Goal: Task Accomplishment & Management: Manage account settings

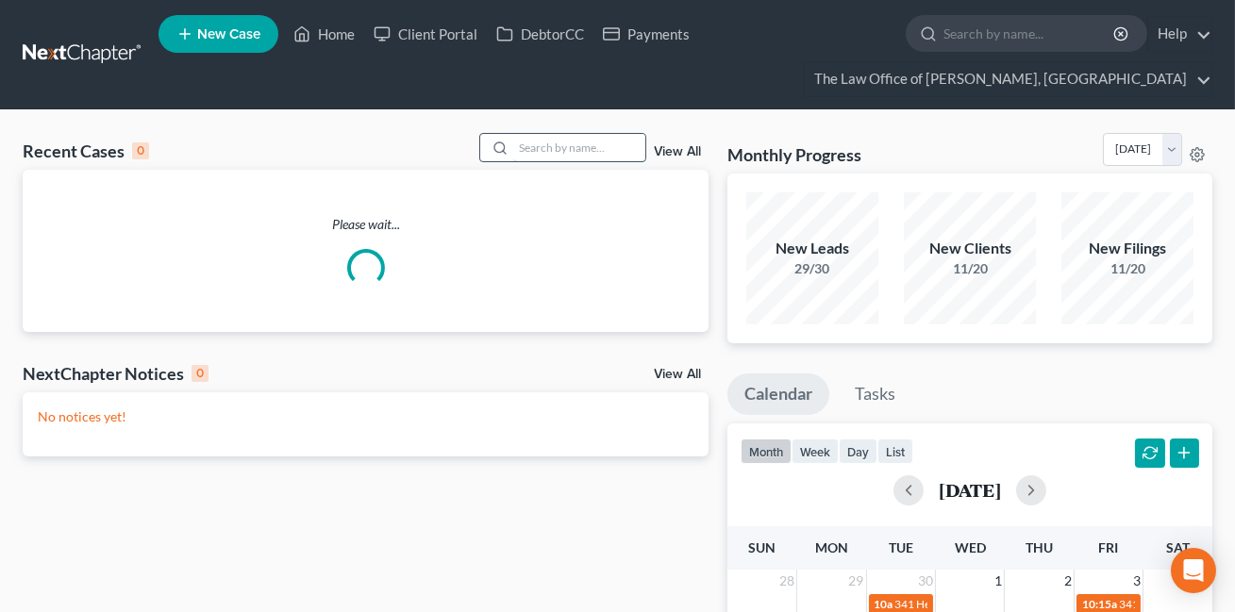
click at [545, 151] on input "search" at bounding box center [579, 147] width 132 height 27
paste input "[PERSON_NAME]"
type input "[PERSON_NAME]"
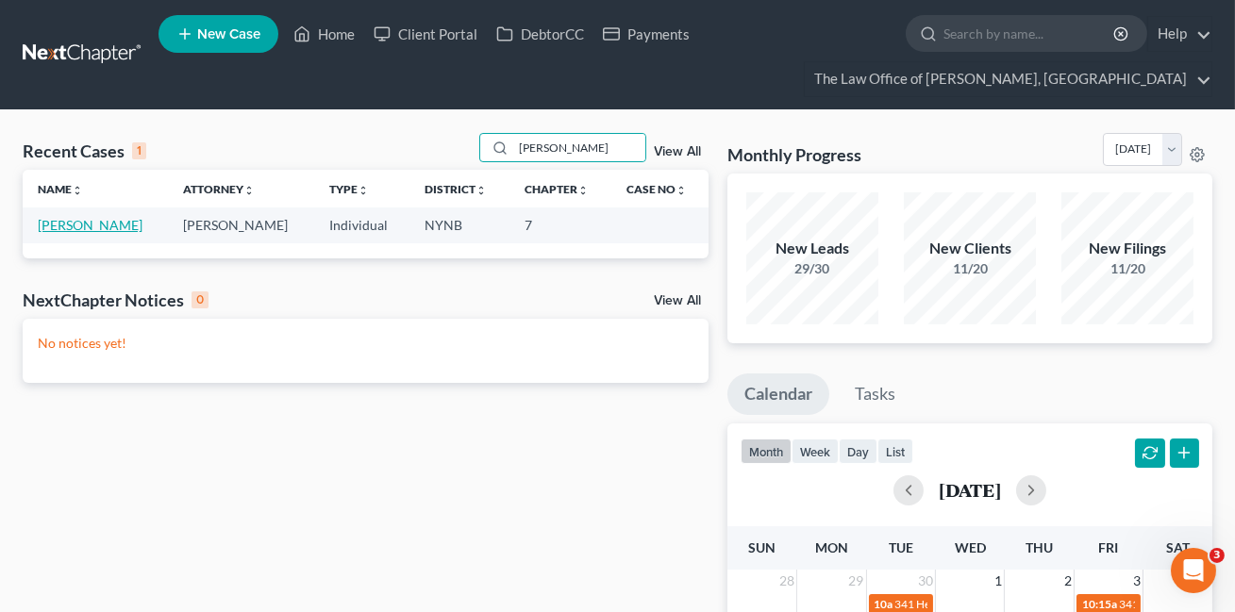
click at [113, 226] on link "[PERSON_NAME]" at bounding box center [90, 225] width 105 height 16
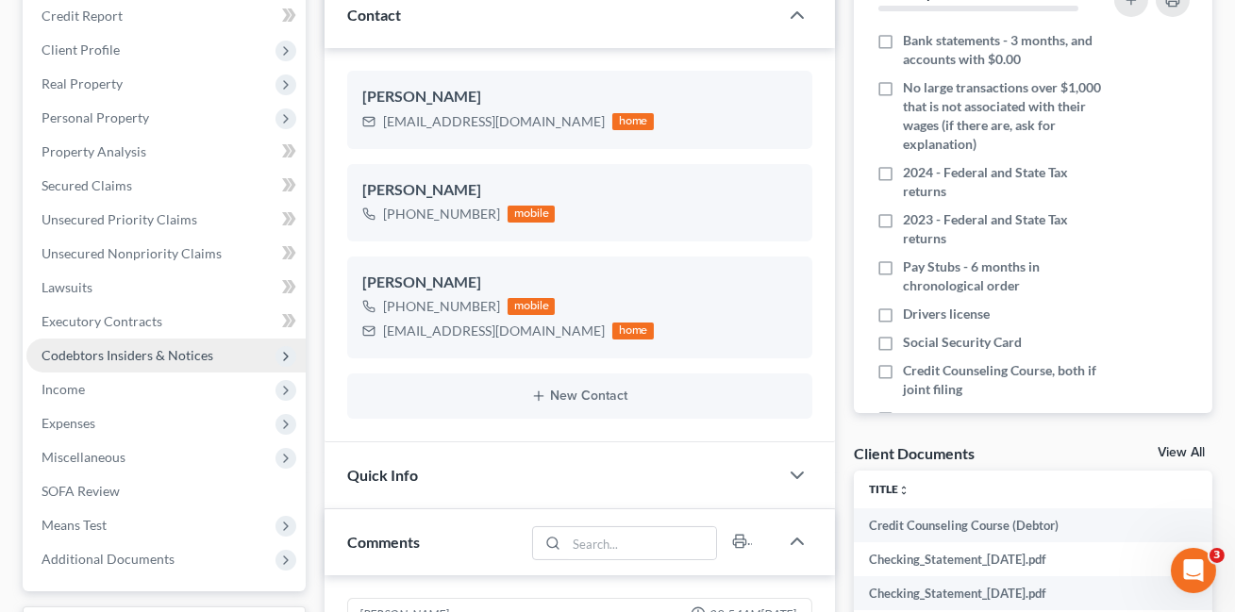
scroll to position [390, 0]
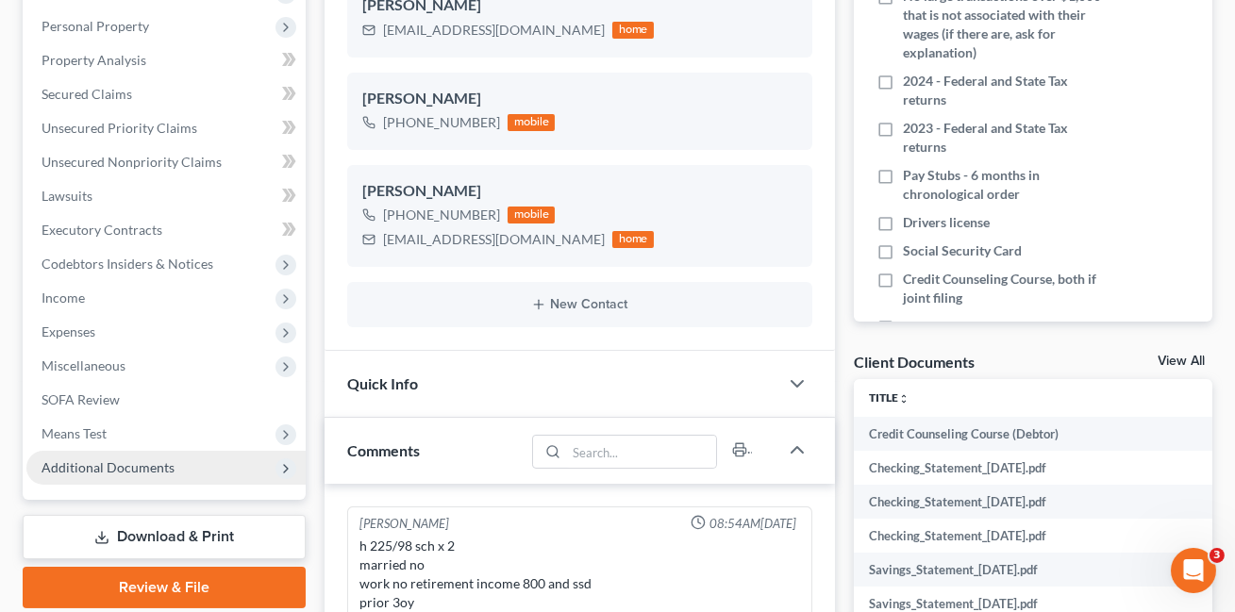
click at [161, 465] on span "Additional Documents" at bounding box center [107, 467] width 133 height 16
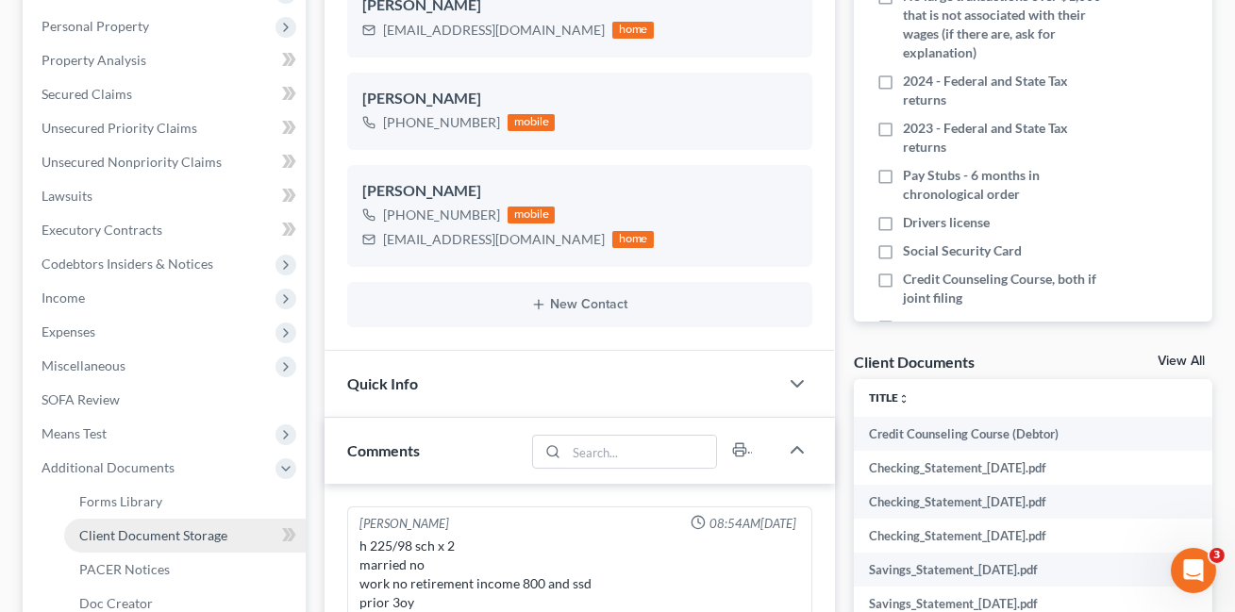
click at [180, 529] on span "Client Document Storage" at bounding box center [153, 535] width 148 height 16
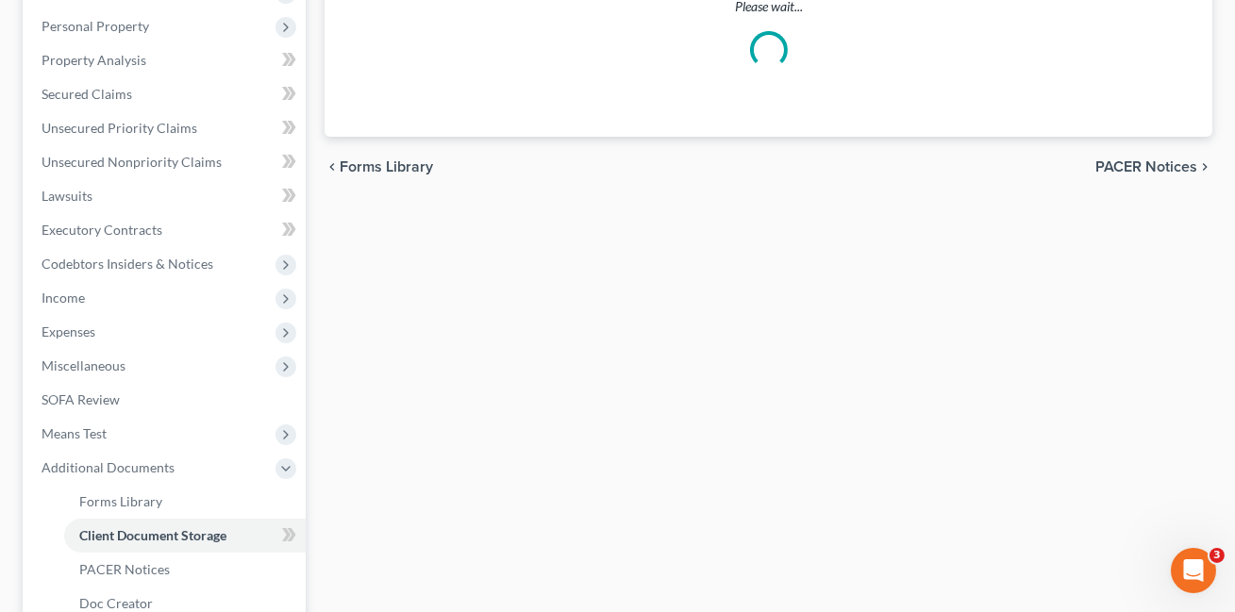
select select "1"
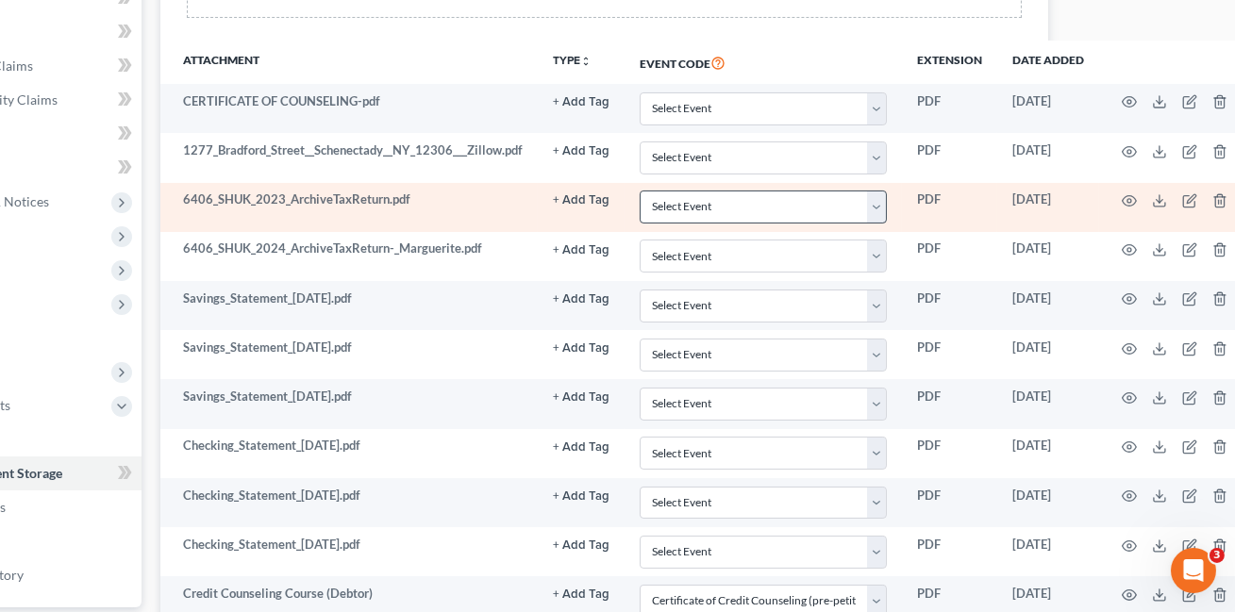
scroll to position [453, 180]
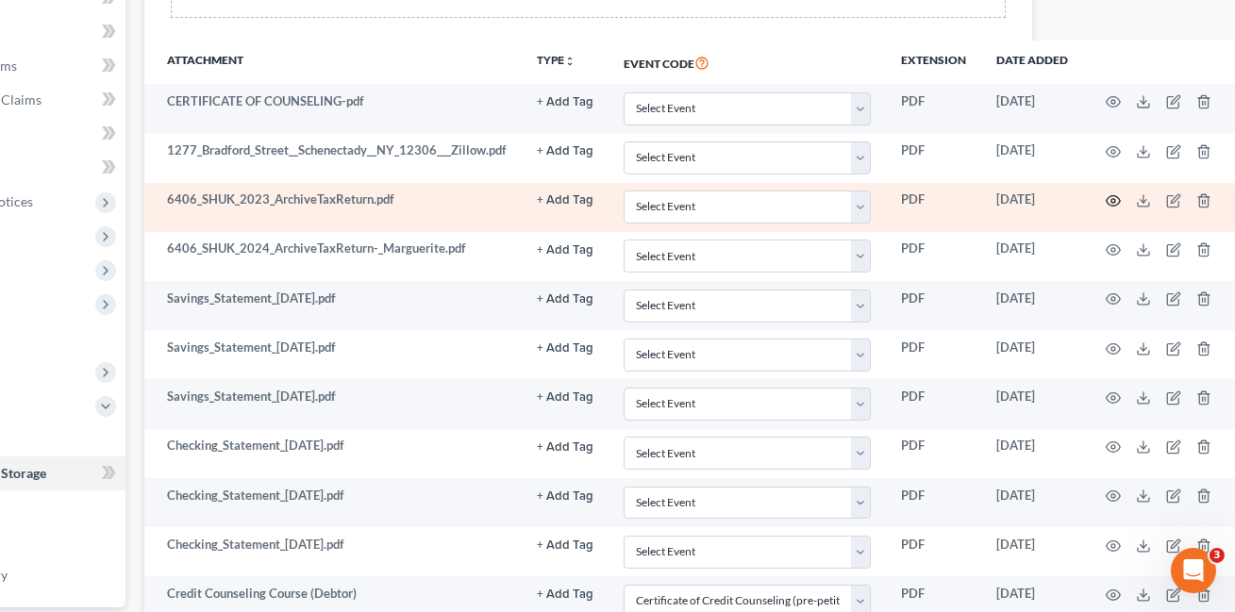
click at [1105, 200] on icon "button" at bounding box center [1112, 200] width 15 height 15
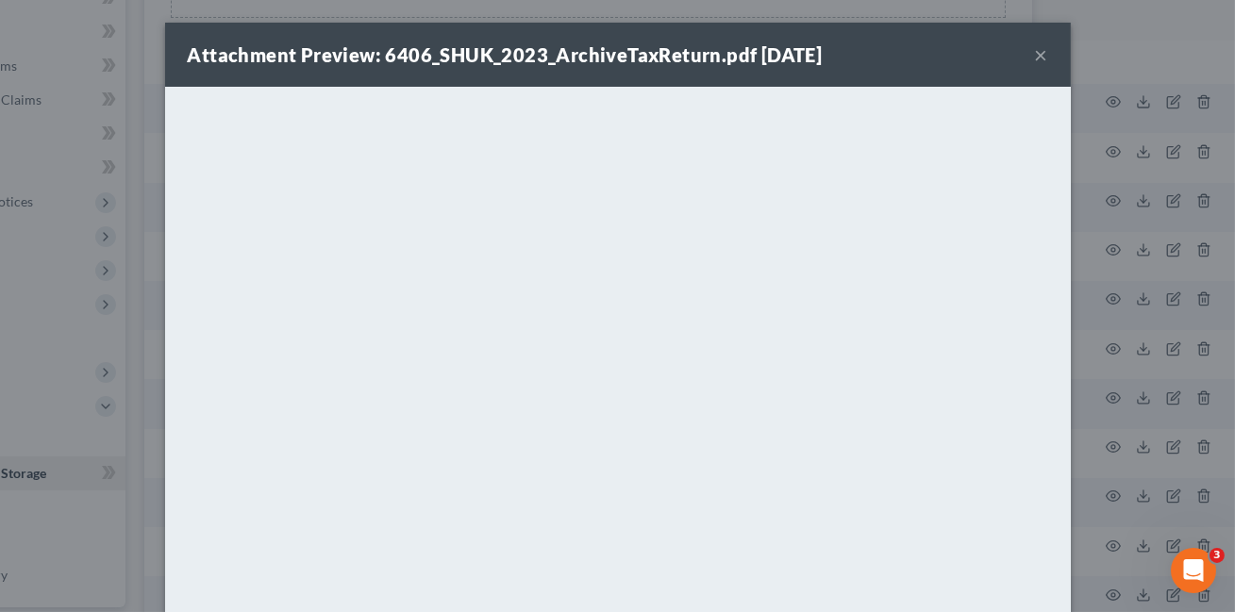
click at [1040, 53] on button "×" at bounding box center [1041, 54] width 13 height 23
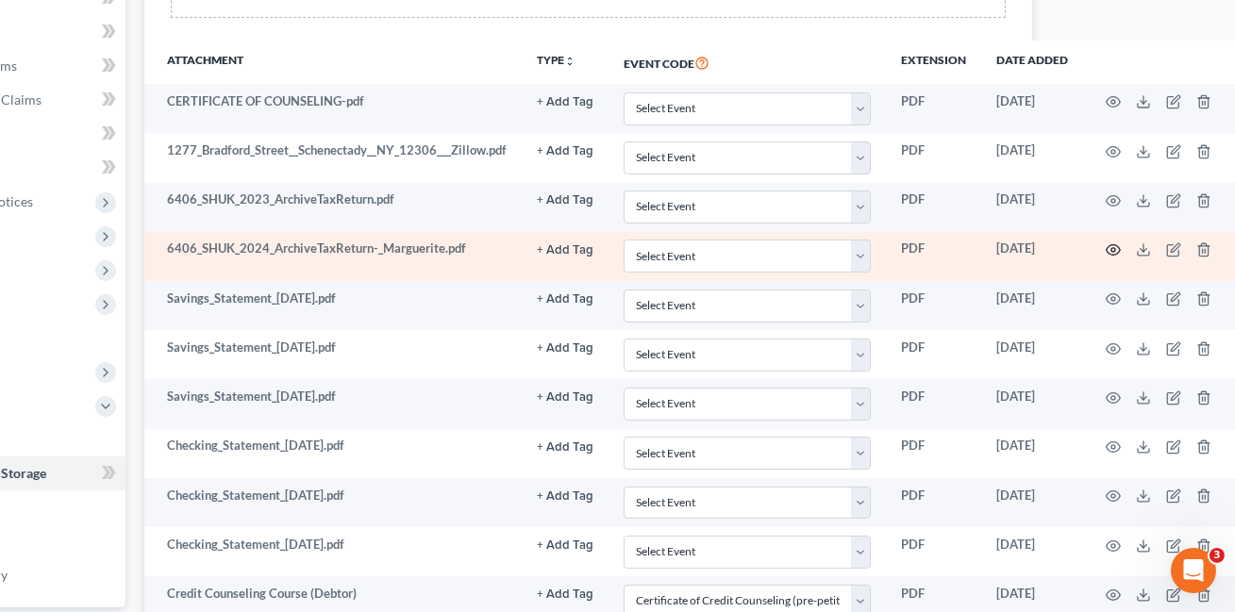
click at [1105, 248] on icon "button" at bounding box center [1112, 249] width 15 height 15
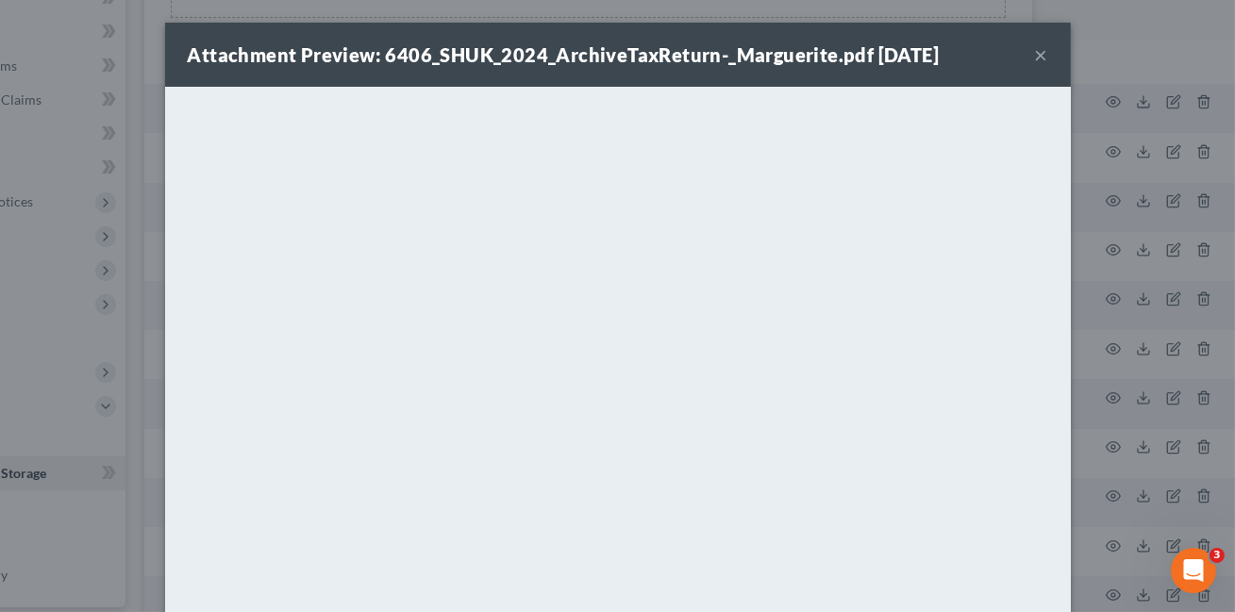
click at [1040, 52] on button "×" at bounding box center [1041, 54] width 13 height 23
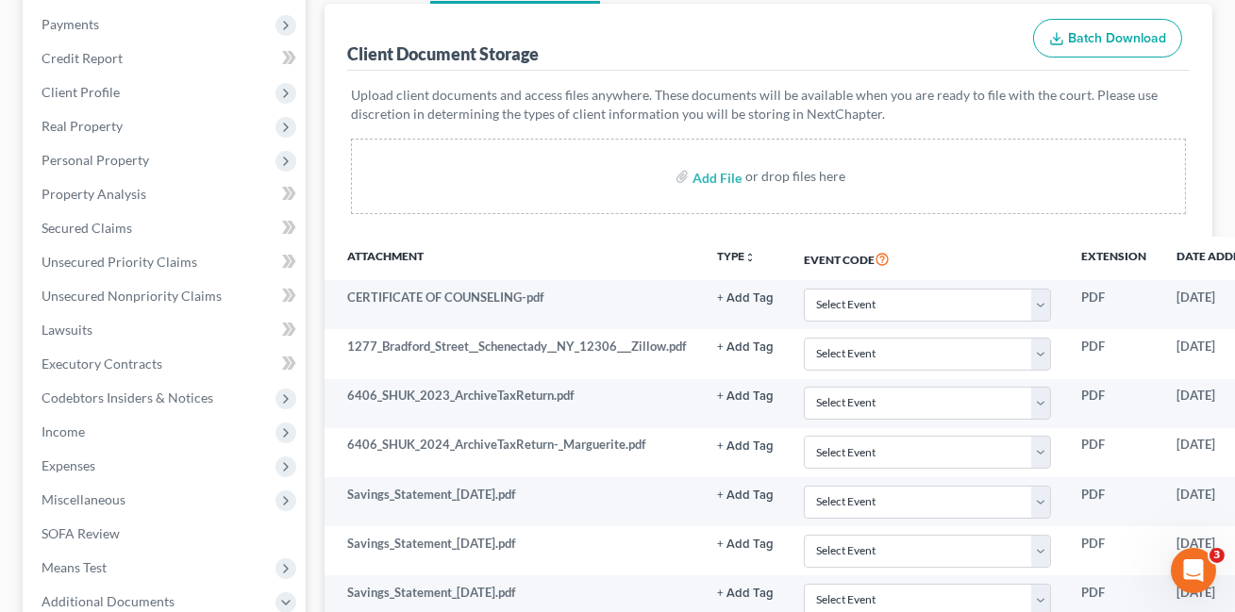
scroll to position [172, 0]
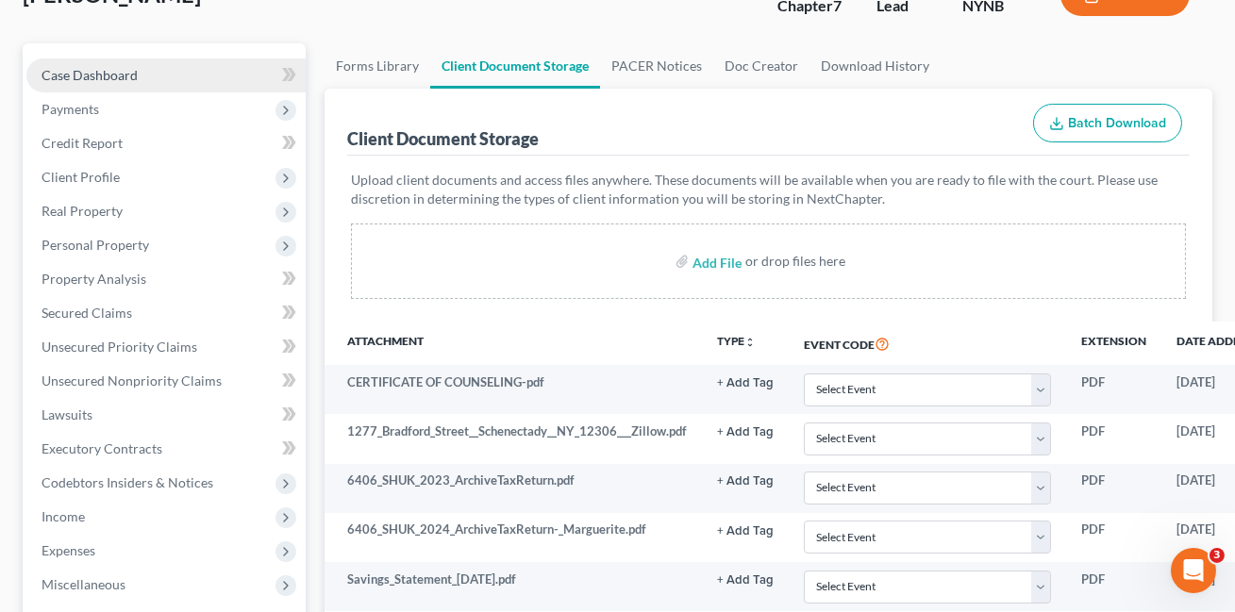
click at [208, 75] on link "Case Dashboard" at bounding box center [165, 75] width 279 height 34
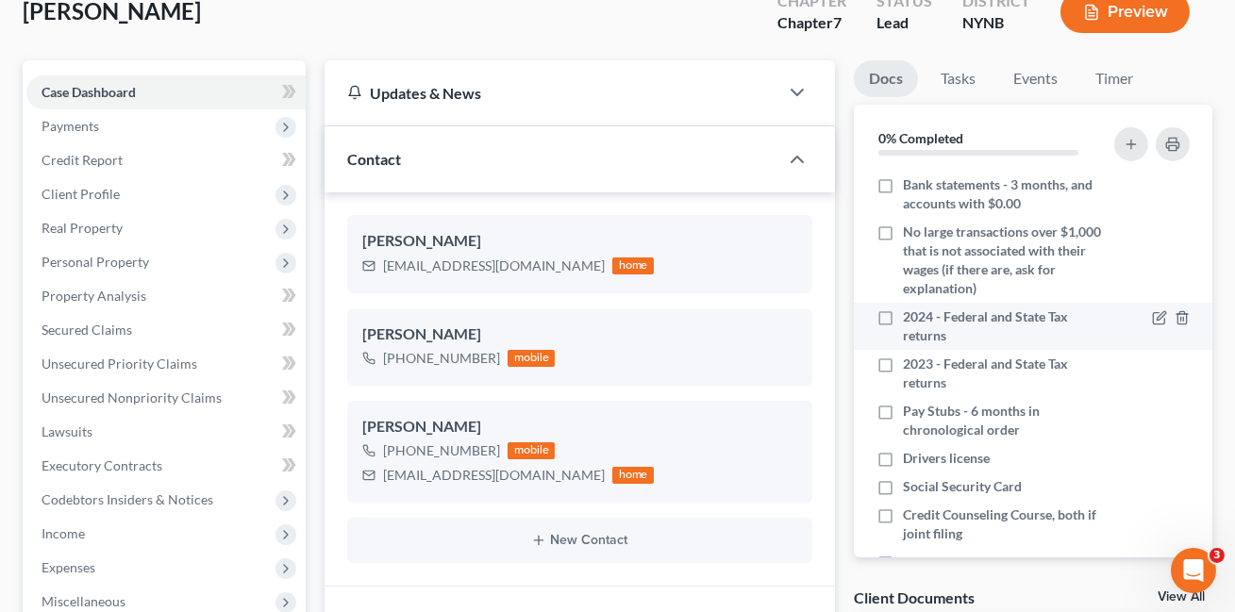
scroll to position [1252, 0]
click at [903, 321] on label "2024 - Federal and State Tax returns" at bounding box center [1005, 326] width 204 height 38
click at [910, 320] on input "2024 - Federal and State Tax returns" at bounding box center [916, 313] width 12 height 12
checkbox input "true"
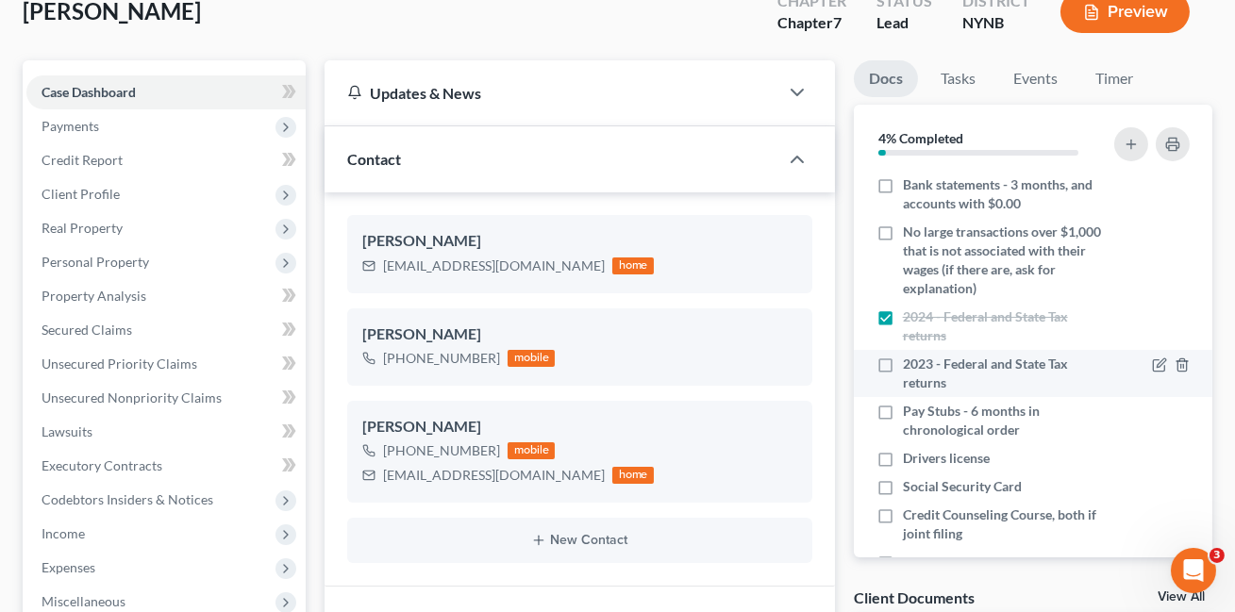
click at [903, 359] on label "2023 - Federal and State Tax returns" at bounding box center [1005, 374] width 204 height 38
click at [910, 359] on input "2023 - Federal and State Tax returns" at bounding box center [916, 361] width 12 height 12
checkbox input "true"
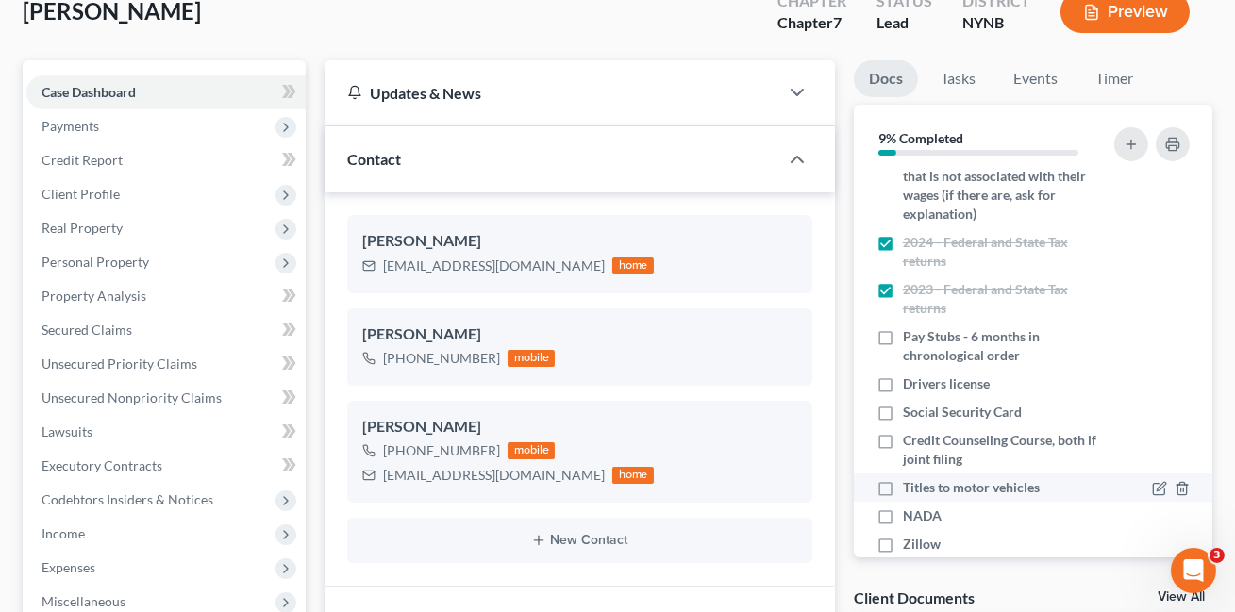
scroll to position [54, 0]
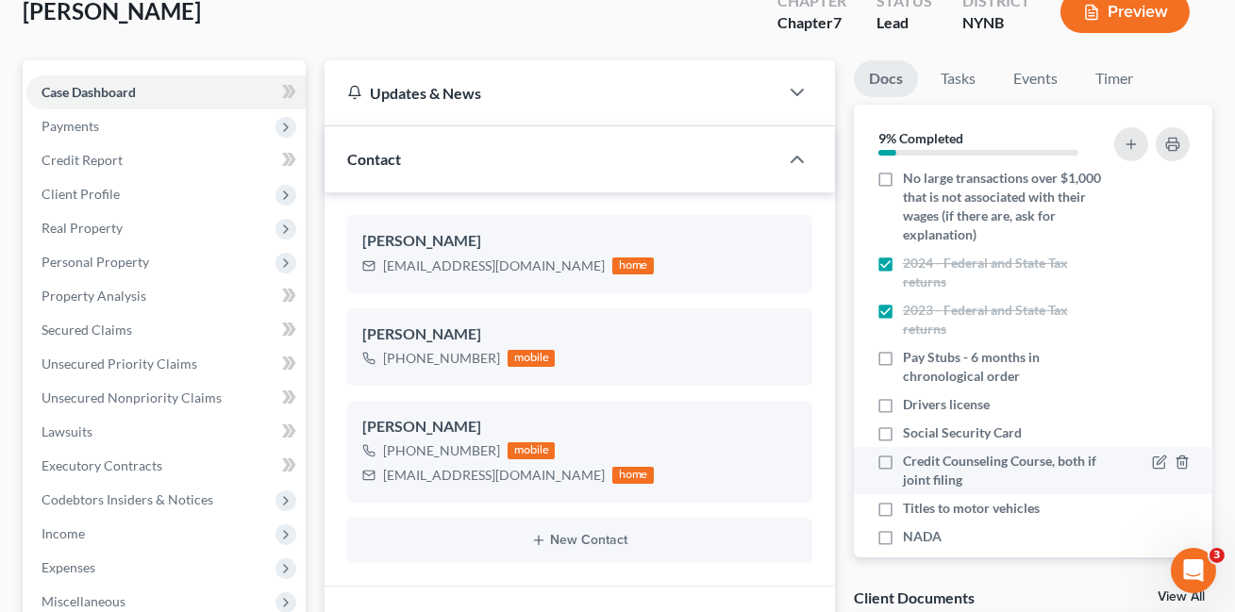
click at [903, 459] on label "Credit Counseling Course, both if joint filing" at bounding box center [1005, 471] width 204 height 38
click at [910, 459] on input "Credit Counseling Course, both if joint filing" at bounding box center [916, 458] width 12 height 12
checkbox input "true"
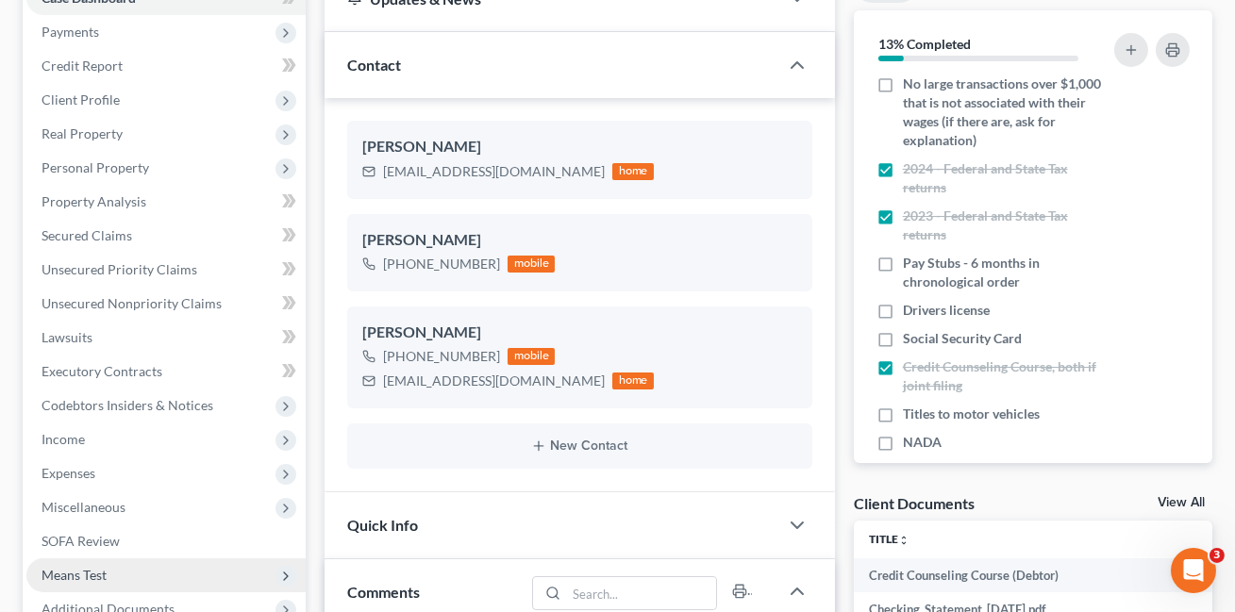
scroll to position [348, 0]
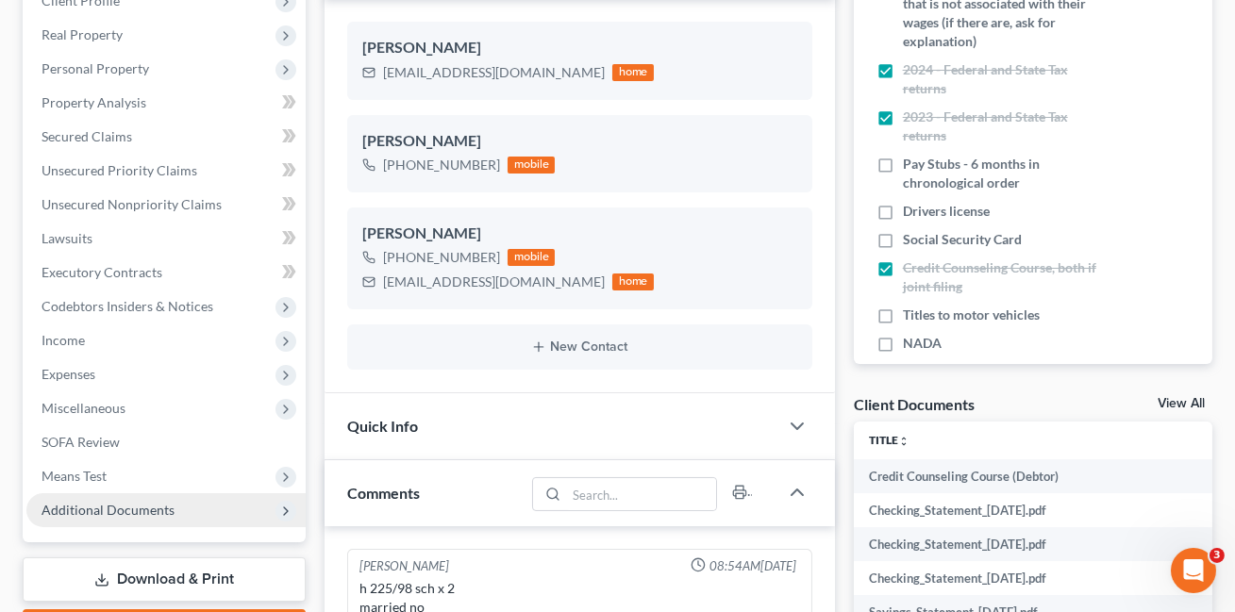
click at [199, 510] on span "Additional Documents" at bounding box center [165, 510] width 279 height 34
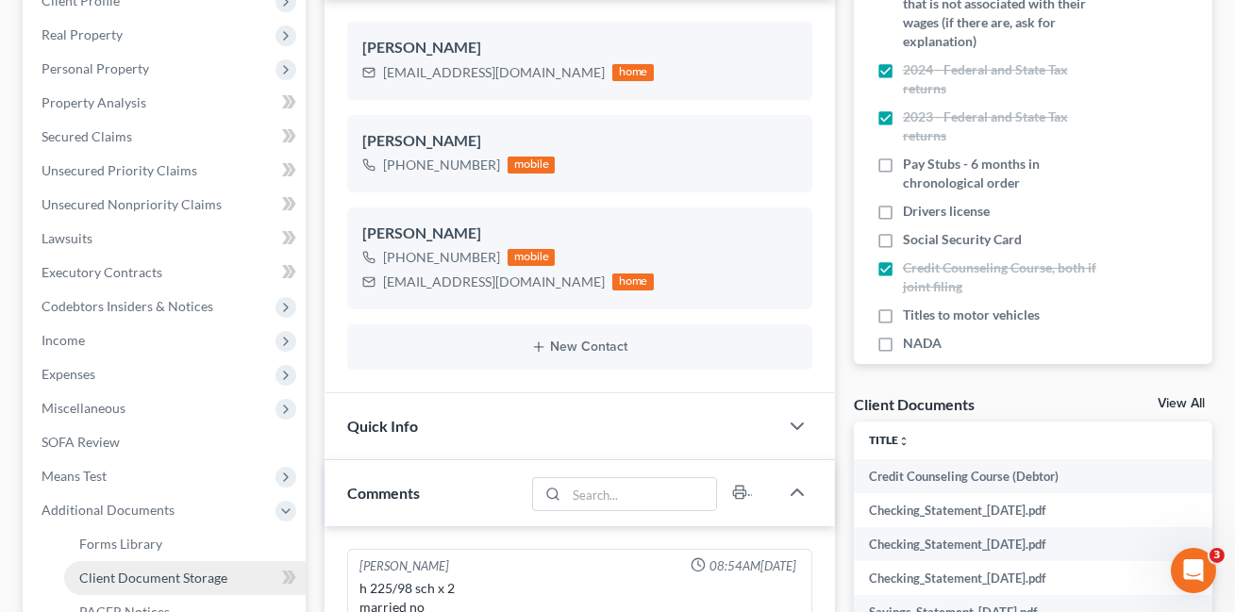
click at [200, 561] on link "Client Document Storage" at bounding box center [184, 578] width 241 height 34
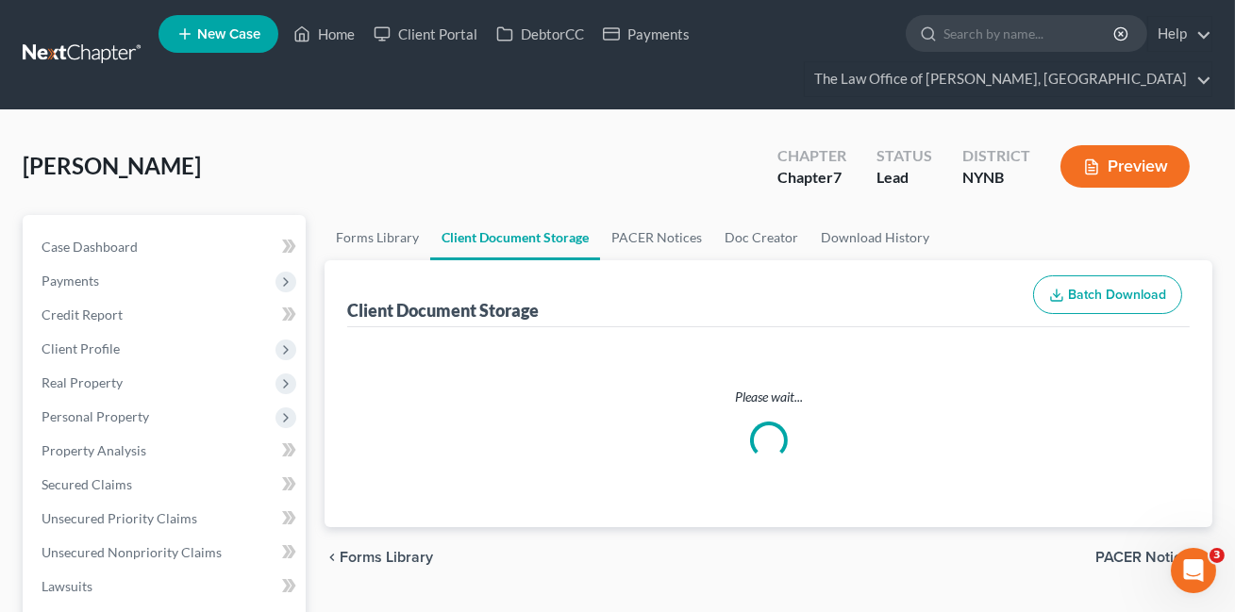
select select "1"
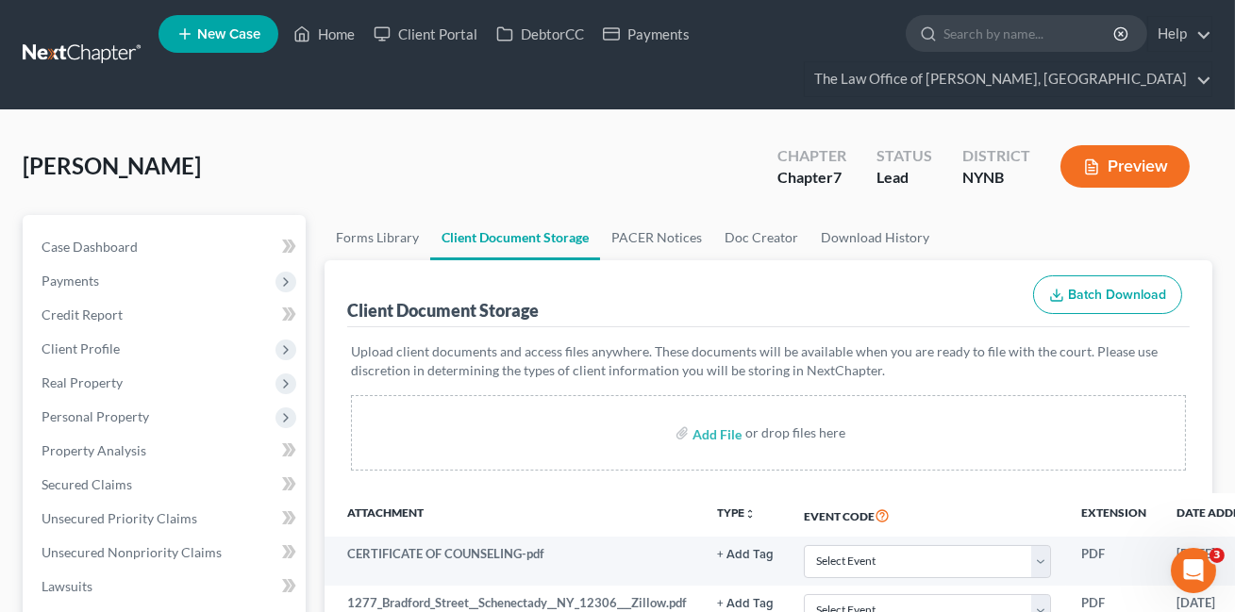
click at [119, 56] on link at bounding box center [83, 55] width 121 height 34
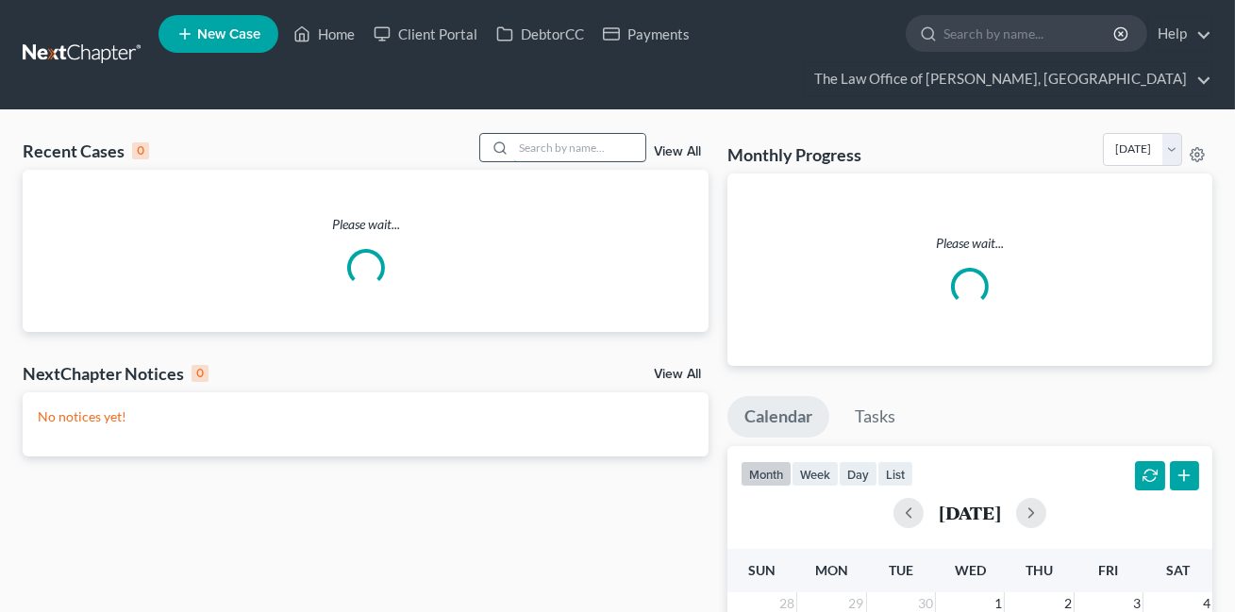
click at [559, 155] on input "search" at bounding box center [579, 147] width 132 height 27
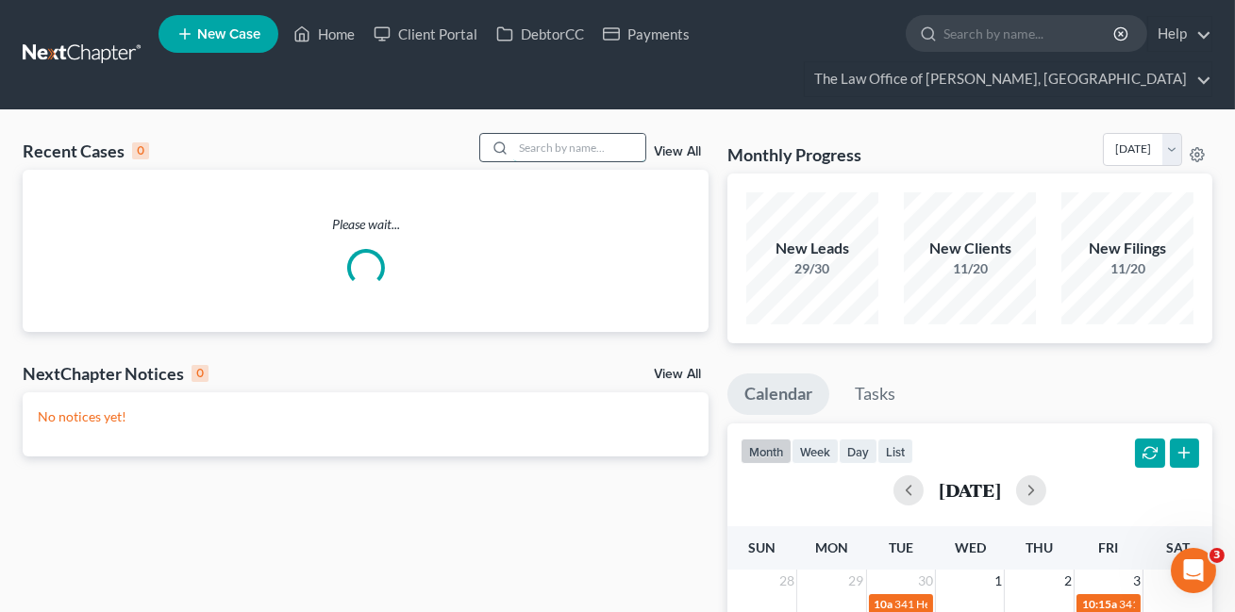
paste input "James Przybylowicv"
type input "James Przybylowicv"
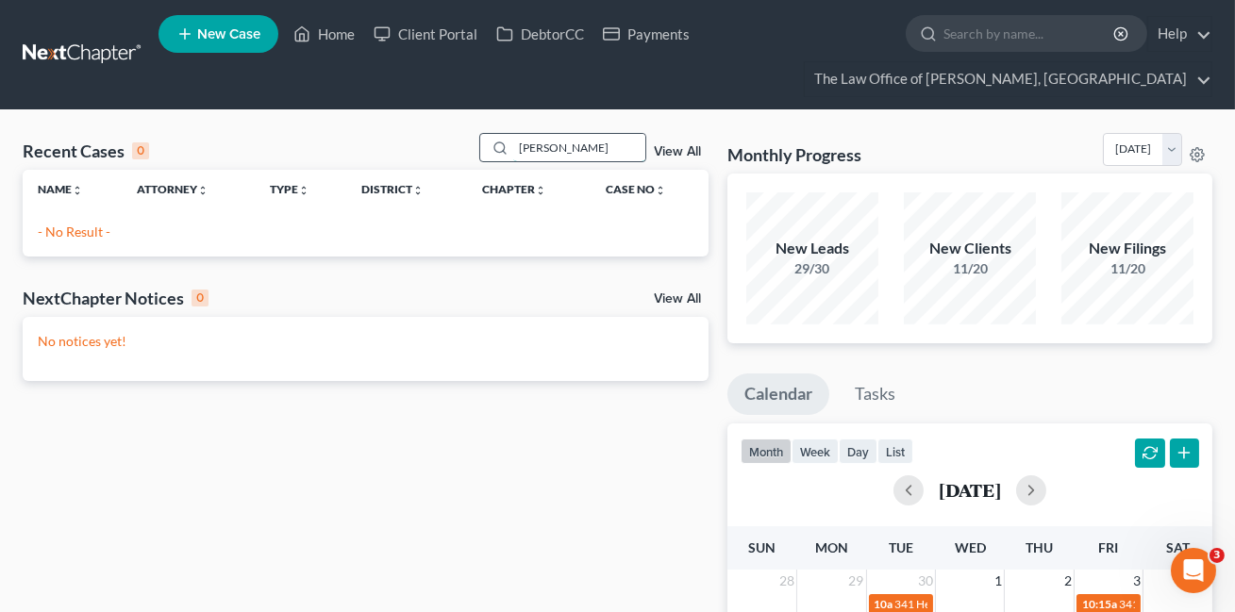
click at [549, 147] on input "James Przybylowicv" at bounding box center [579, 147] width 132 height 27
type input "james"
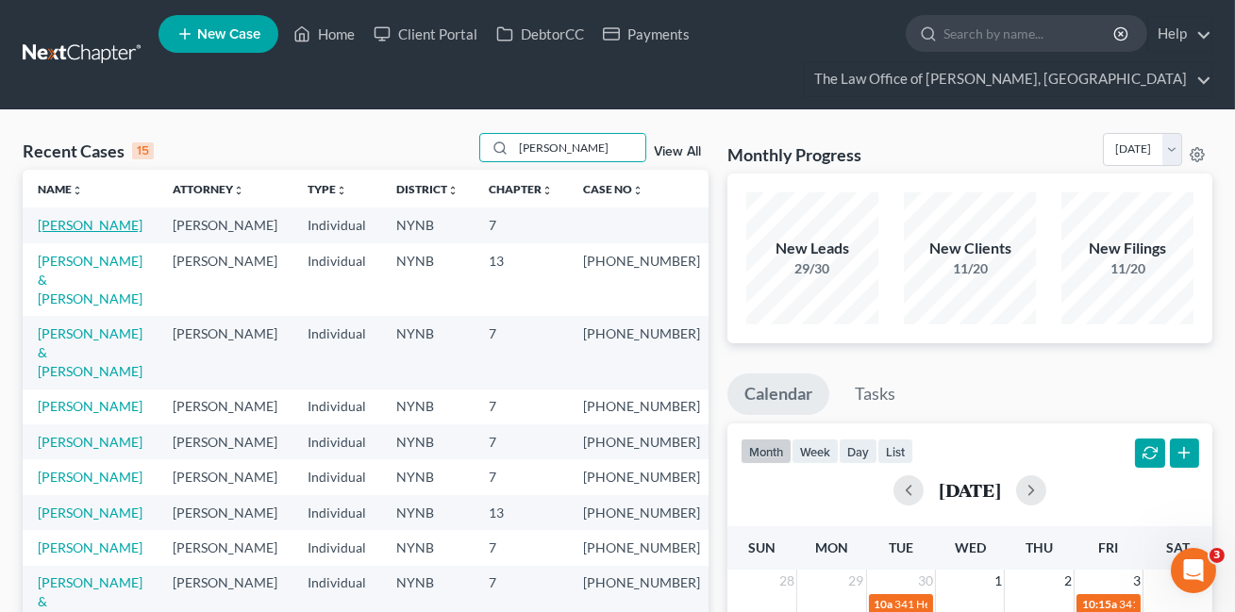
click at [120, 221] on link "[PERSON_NAME]" at bounding box center [90, 225] width 105 height 16
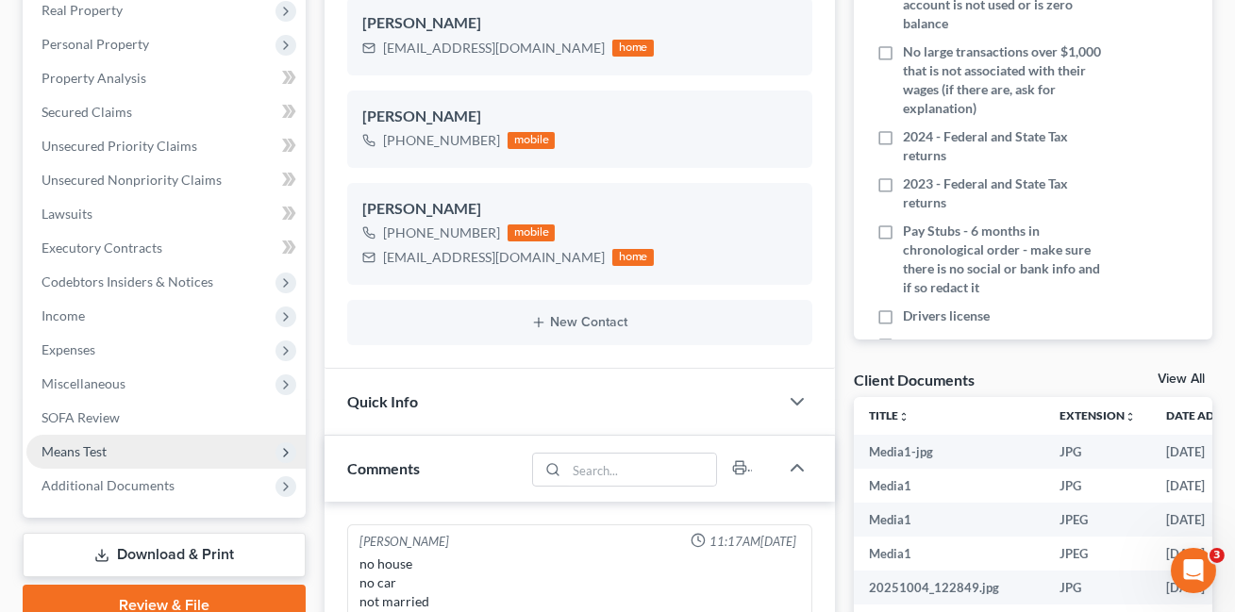
scroll to position [384, 0]
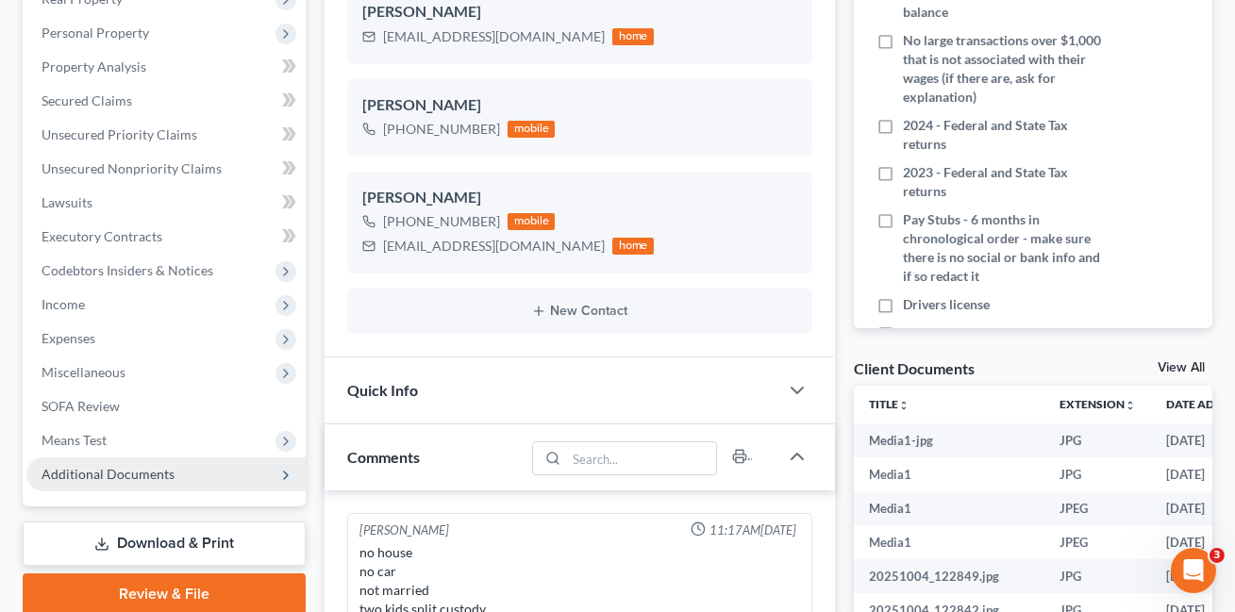
click at [167, 469] on span "Additional Documents" at bounding box center [107, 474] width 133 height 16
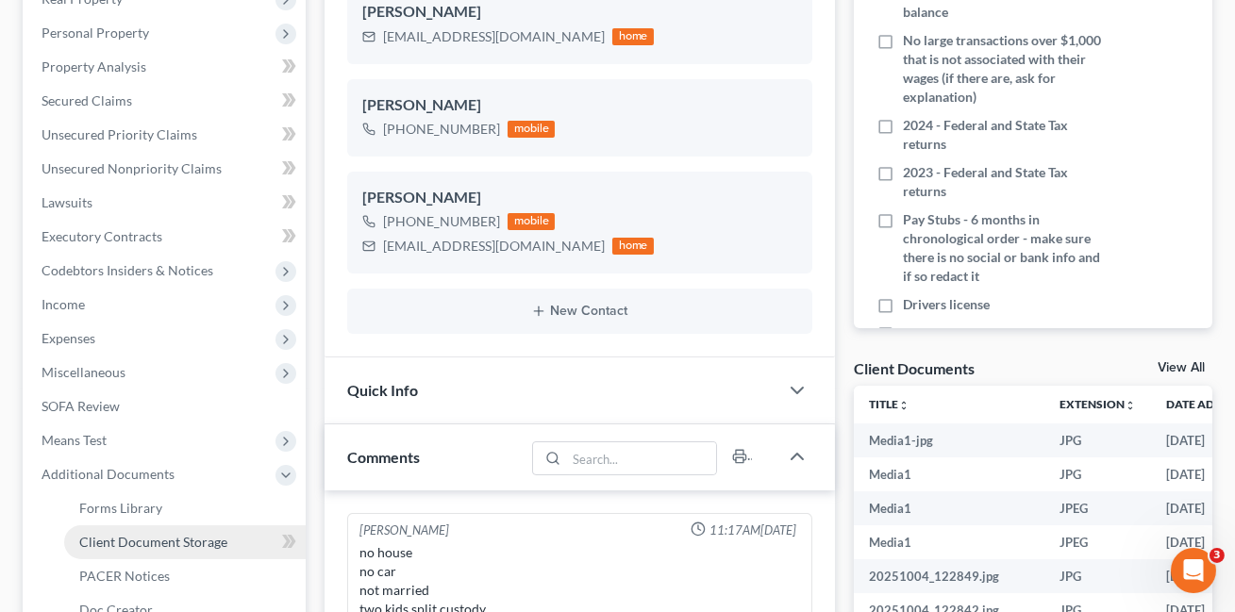
click at [170, 539] on span "Client Document Storage" at bounding box center [153, 542] width 148 height 16
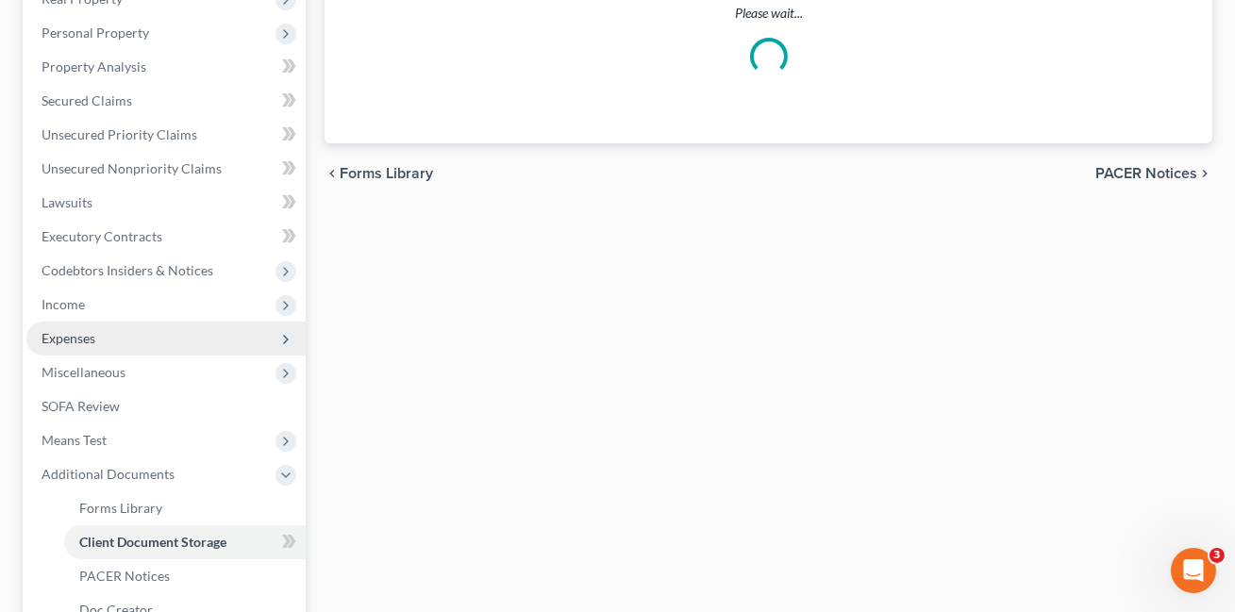
select select "1"
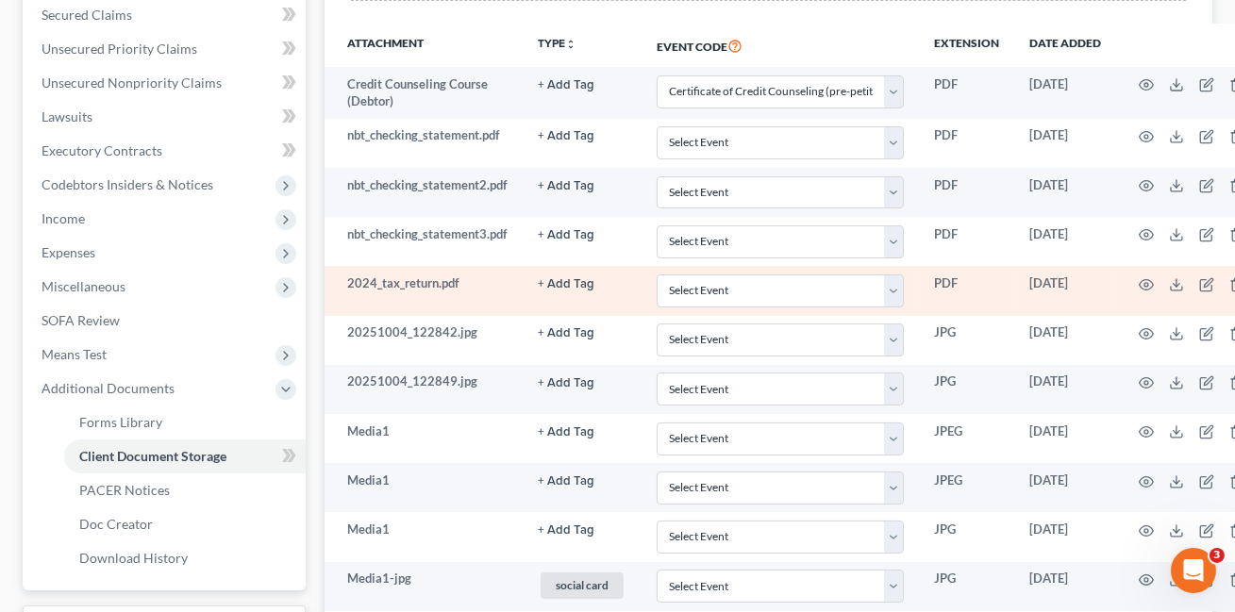
scroll to position [470, 39]
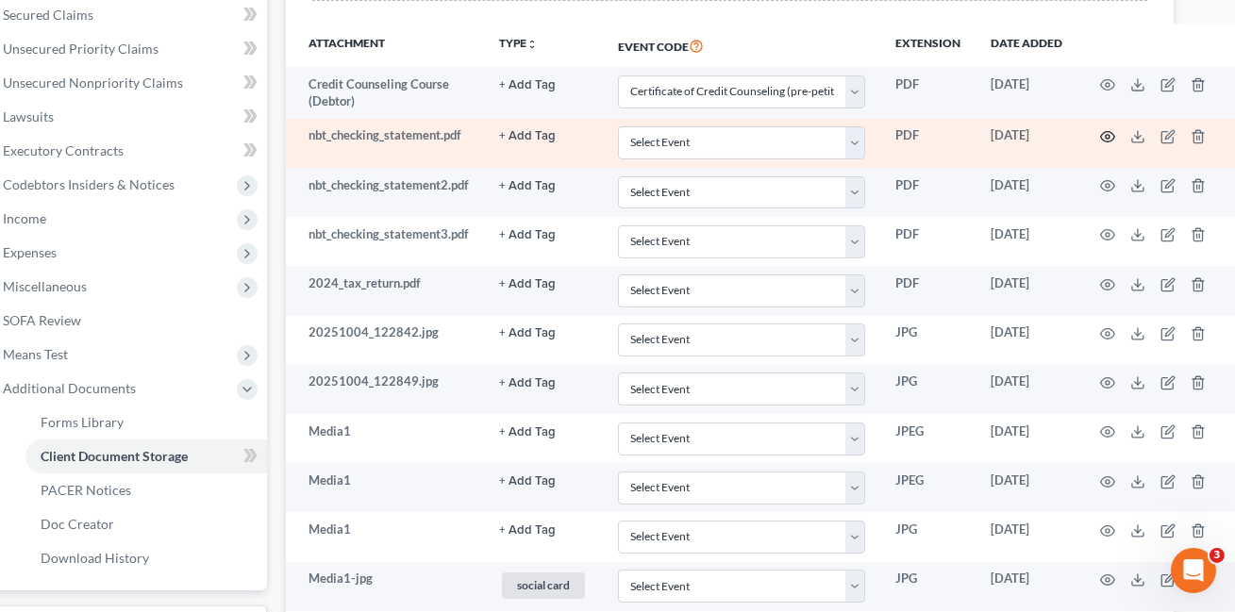
click at [1106, 139] on icon "button" at bounding box center [1107, 136] width 15 height 15
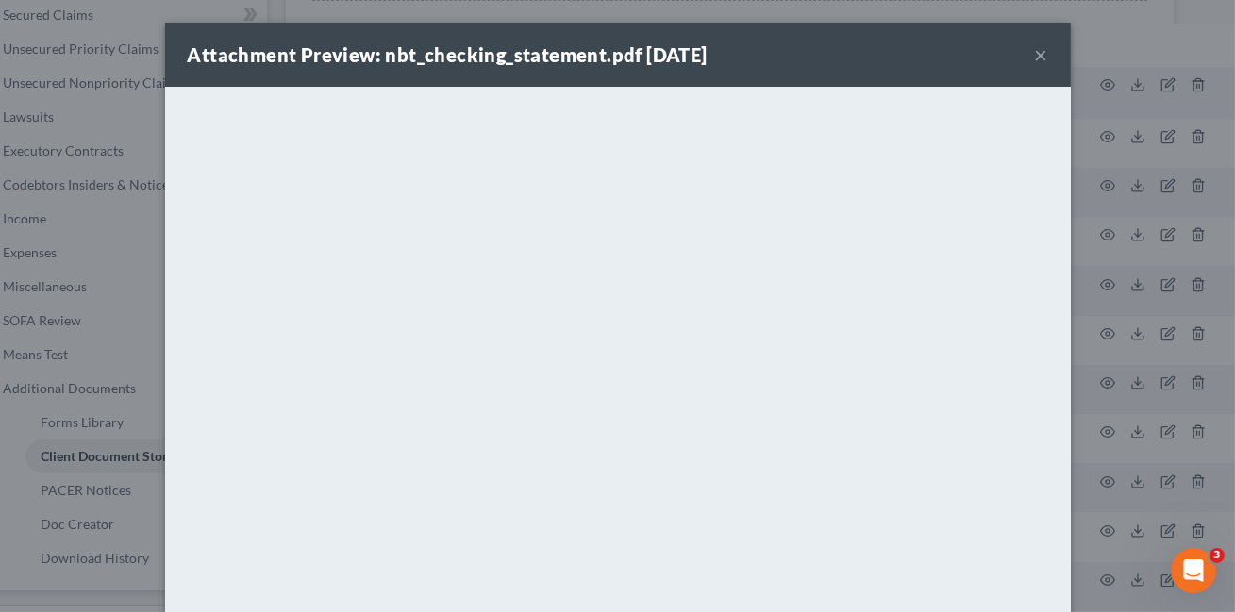
click at [1043, 48] on button "×" at bounding box center [1041, 54] width 13 height 23
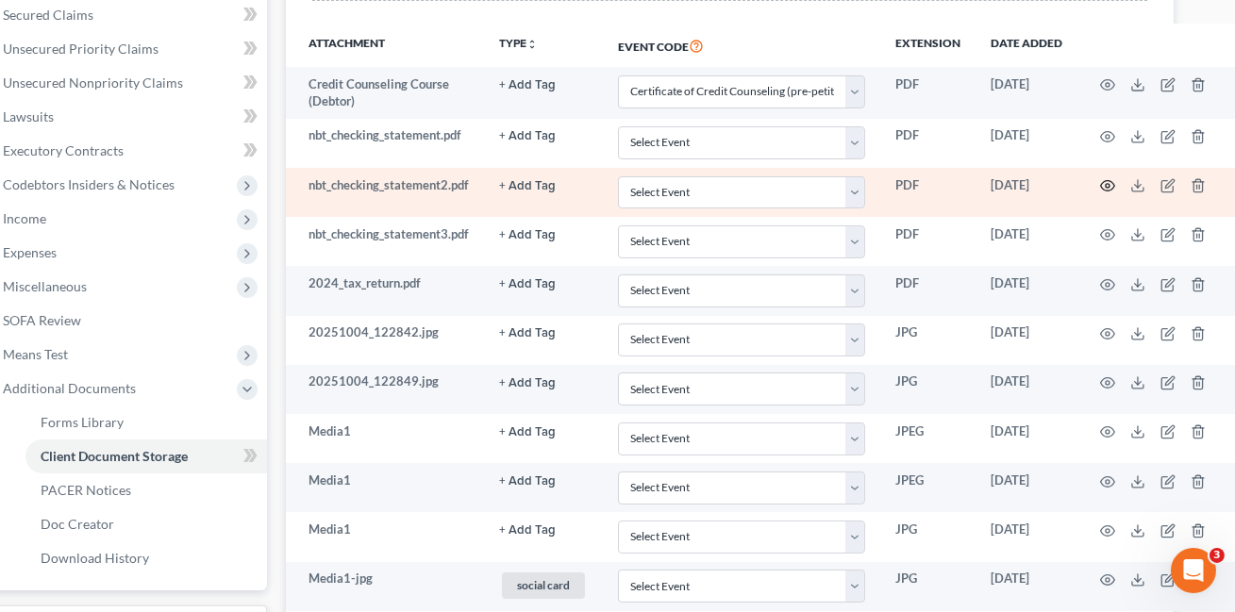
click at [1107, 188] on icon "button" at bounding box center [1107, 185] width 15 height 15
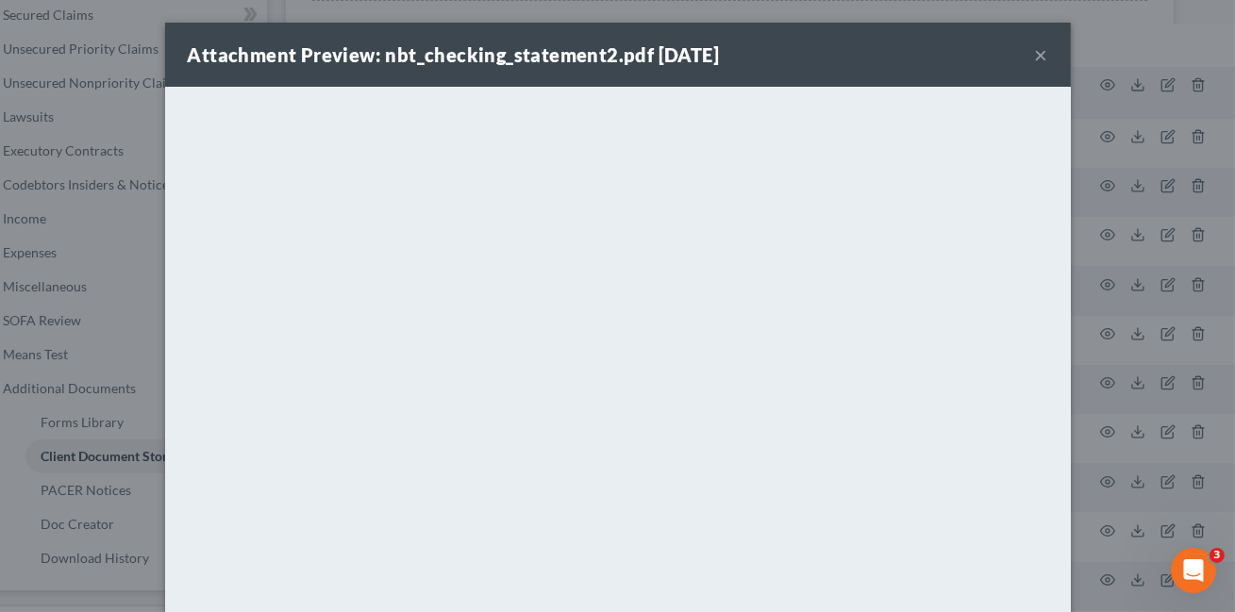
click at [1046, 51] on button "×" at bounding box center [1041, 54] width 13 height 23
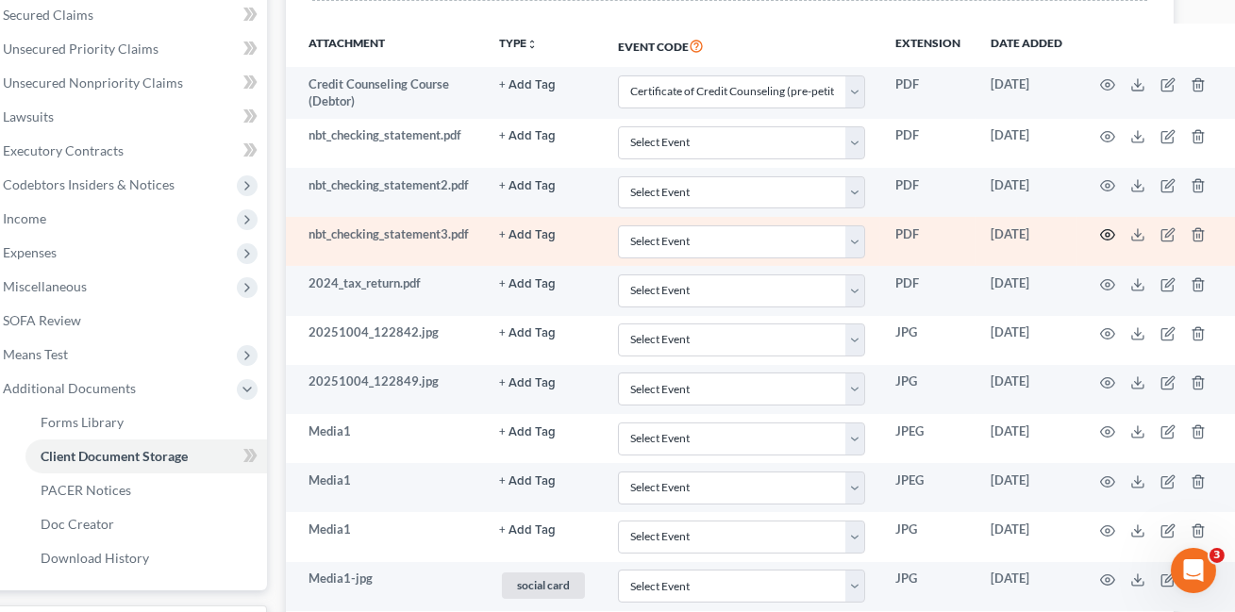
click at [1103, 239] on icon "button" at bounding box center [1107, 234] width 15 height 15
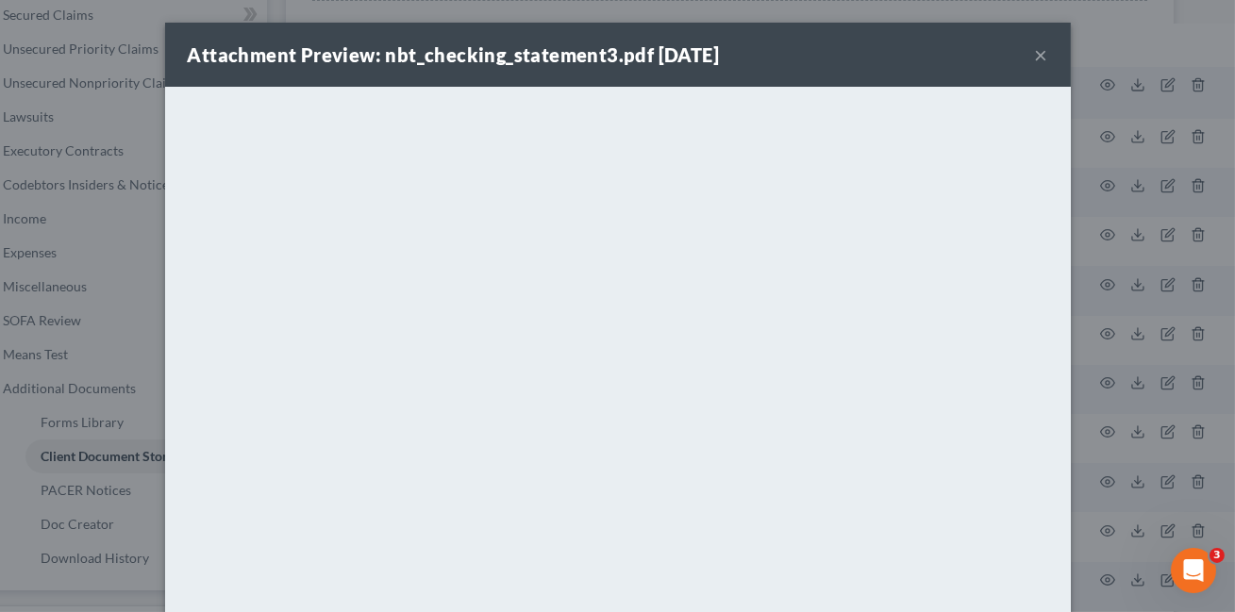
click at [1047, 52] on div "Attachment Preview: nbt_checking_statement3.pdf 10/08/2025 ×" at bounding box center [617, 55] width 905 height 64
click at [1037, 58] on button "×" at bounding box center [1041, 54] width 13 height 23
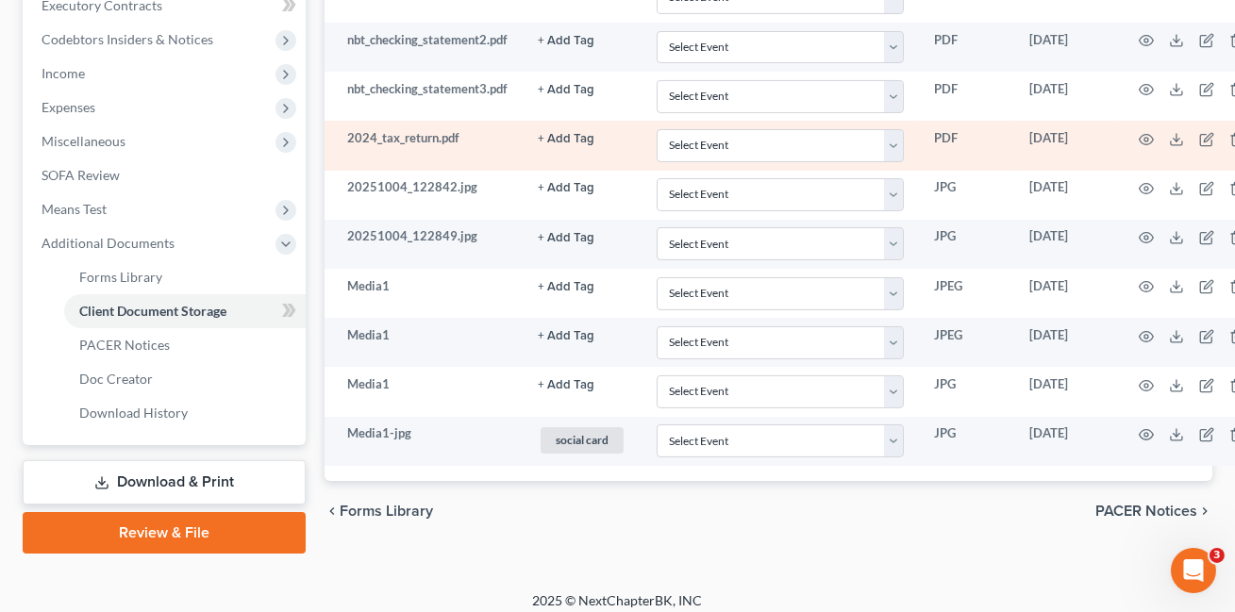
scroll to position [625, 39]
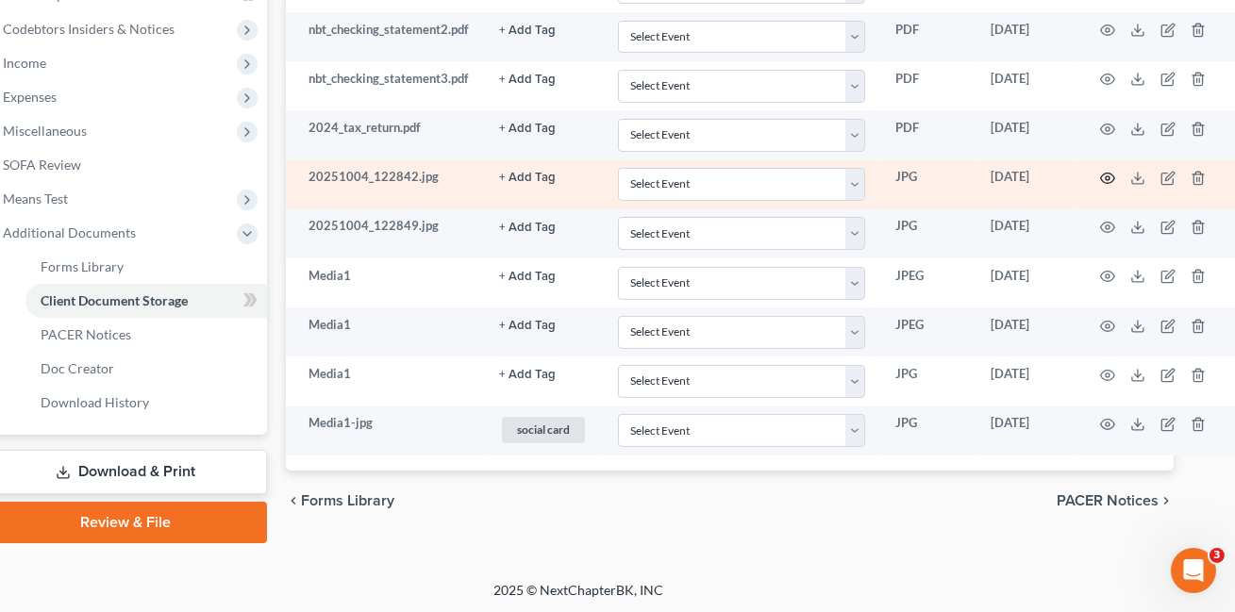
click at [1102, 178] on icon "button" at bounding box center [1107, 178] width 15 height 15
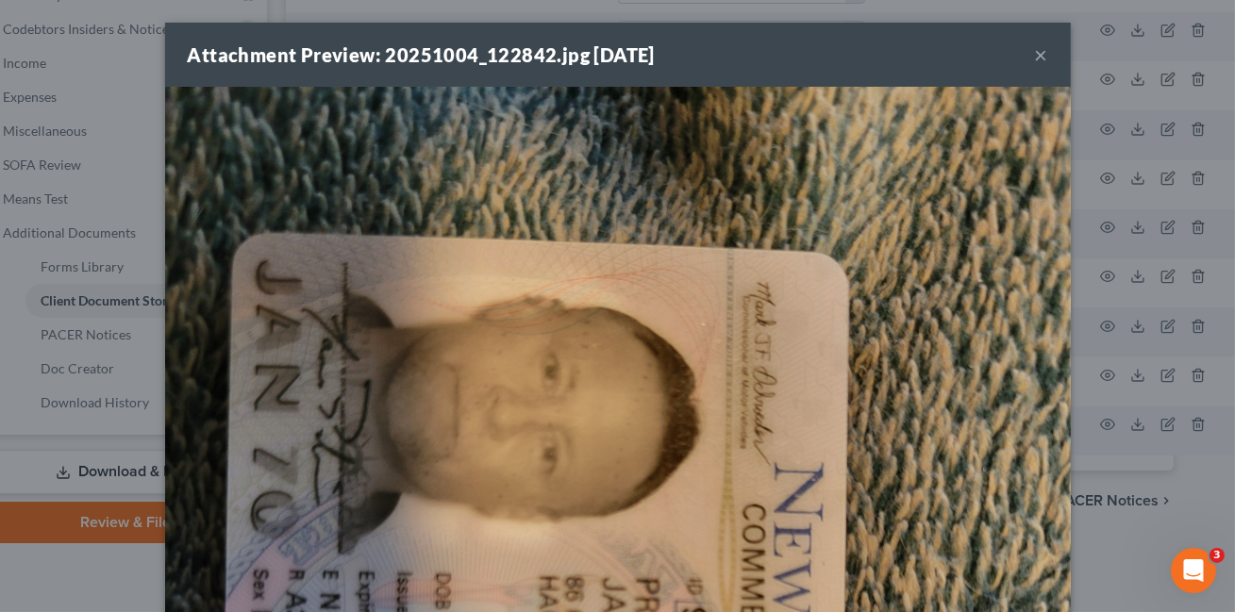
click at [1040, 62] on button "×" at bounding box center [1041, 54] width 13 height 23
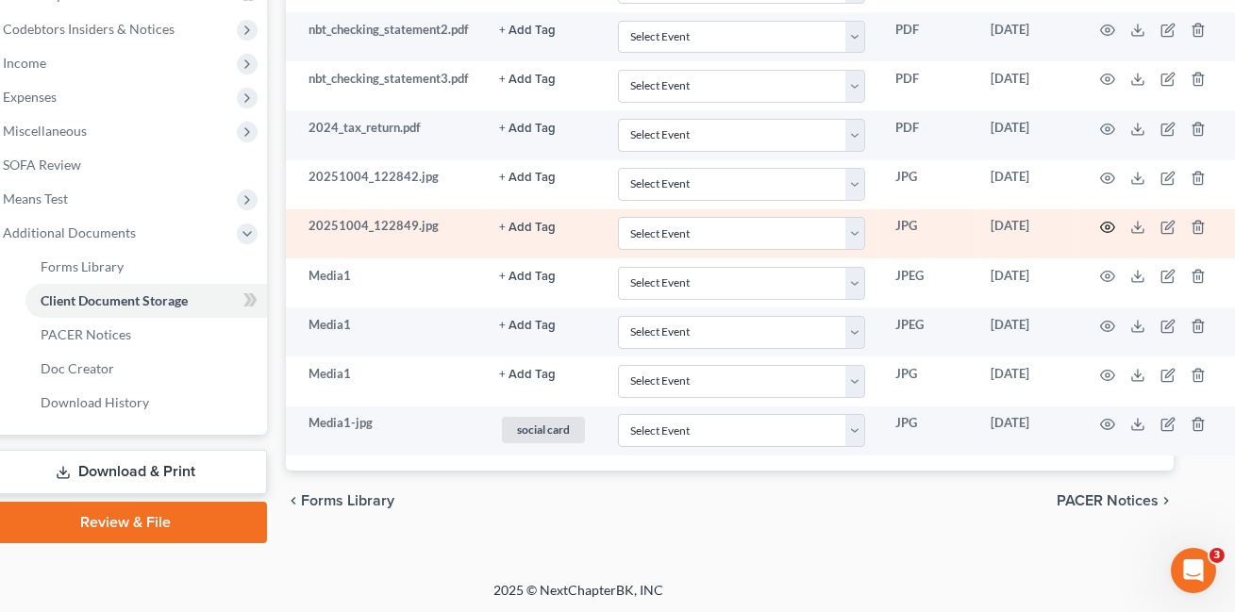
click at [1104, 224] on icon "button" at bounding box center [1107, 227] width 15 height 15
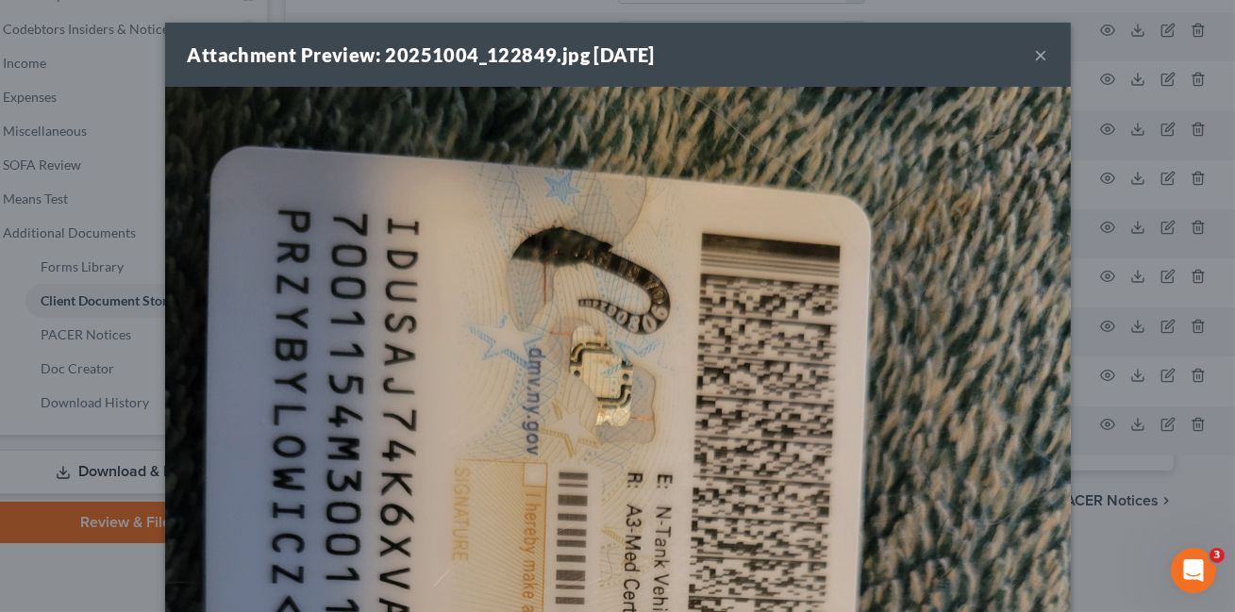
click at [1048, 54] on div "Attachment Preview: 20251004_122849.jpg 10/08/2025 ×" at bounding box center [617, 55] width 905 height 64
click at [1033, 63] on div "Attachment Preview: 20251004_122849.jpg 10/08/2025 ×" at bounding box center [617, 55] width 905 height 64
click at [1038, 58] on button "×" at bounding box center [1041, 54] width 13 height 23
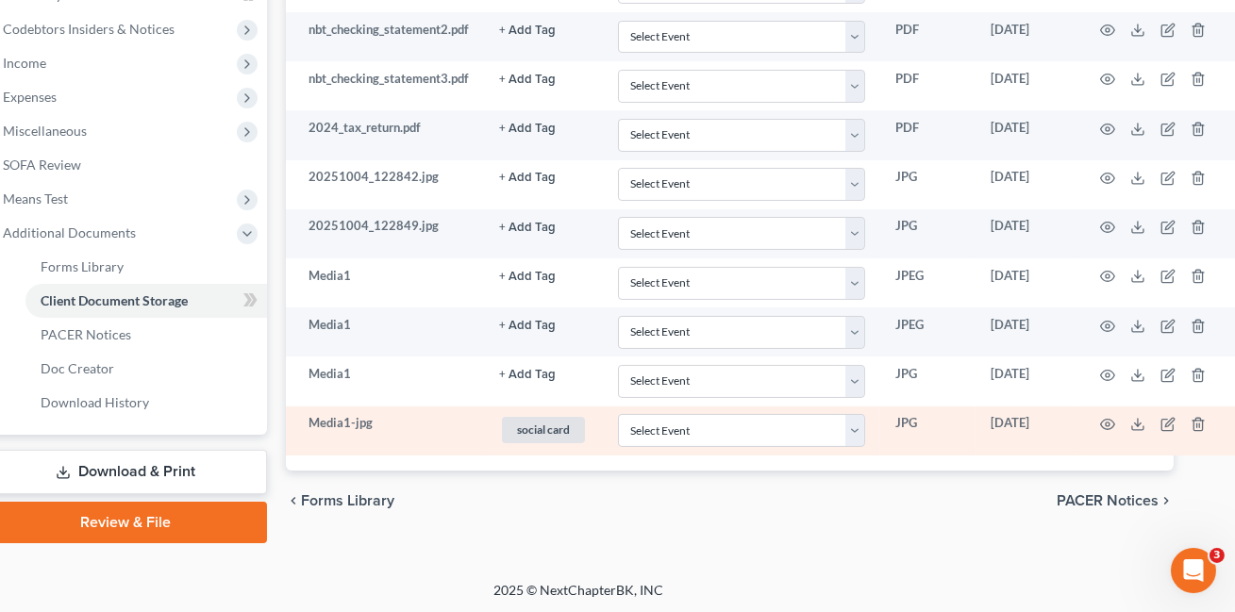
click at [1095, 418] on td at bounding box center [1156, 431] width 158 height 49
click at [1104, 419] on icon "button" at bounding box center [1107, 424] width 15 height 15
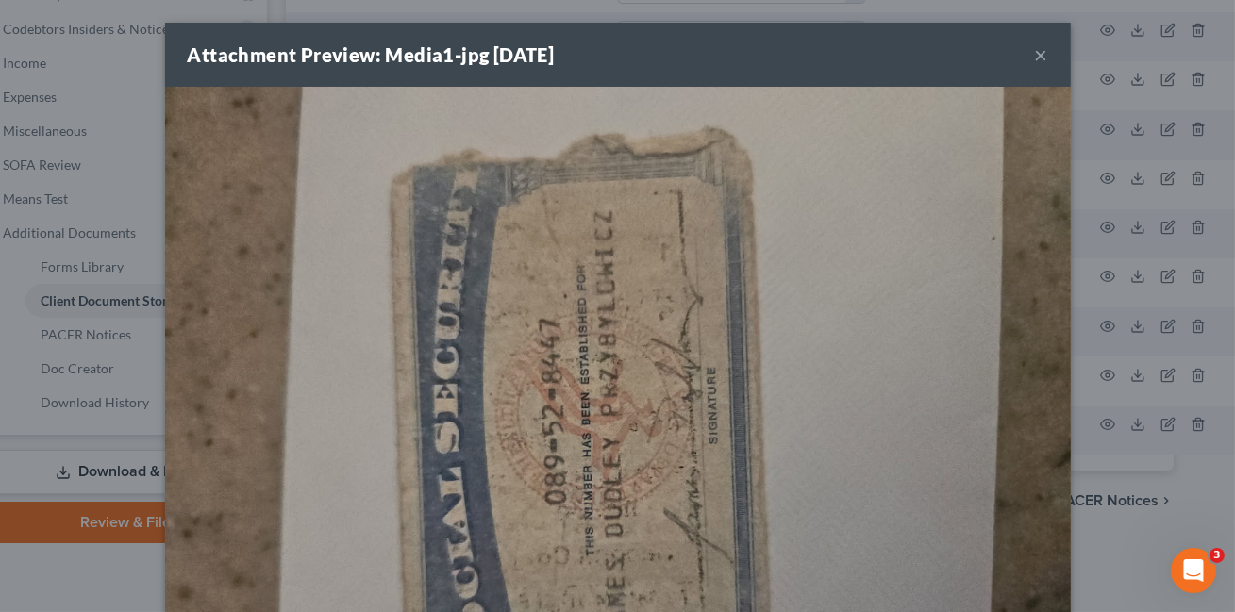
click at [1043, 58] on button "×" at bounding box center [1041, 54] width 13 height 23
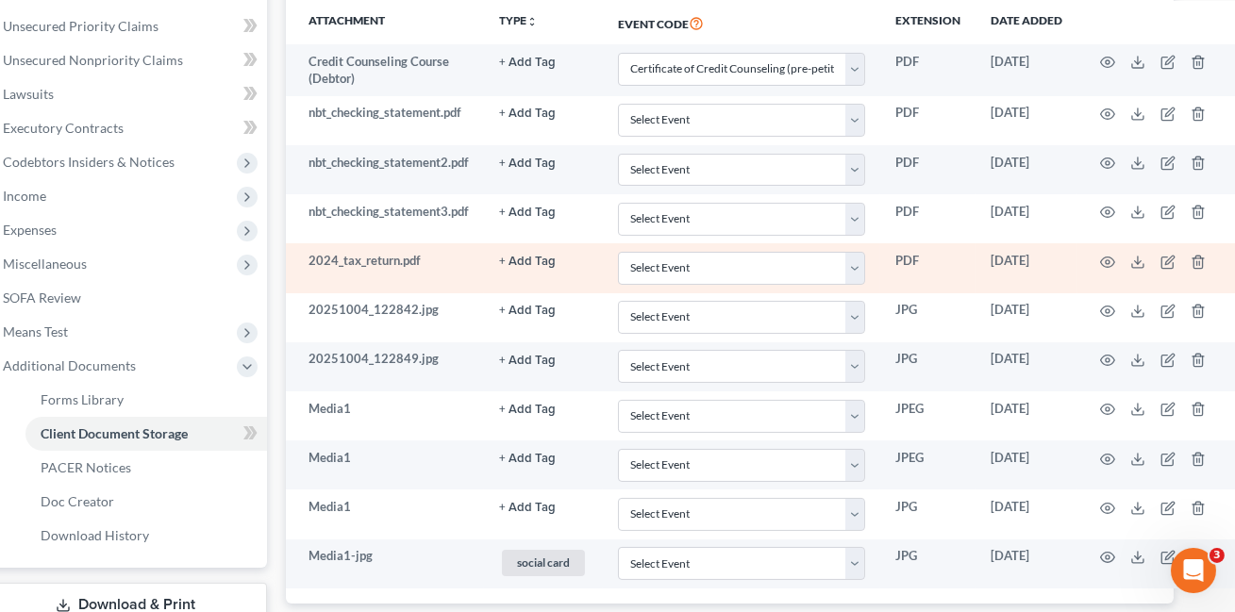
scroll to position [495, 39]
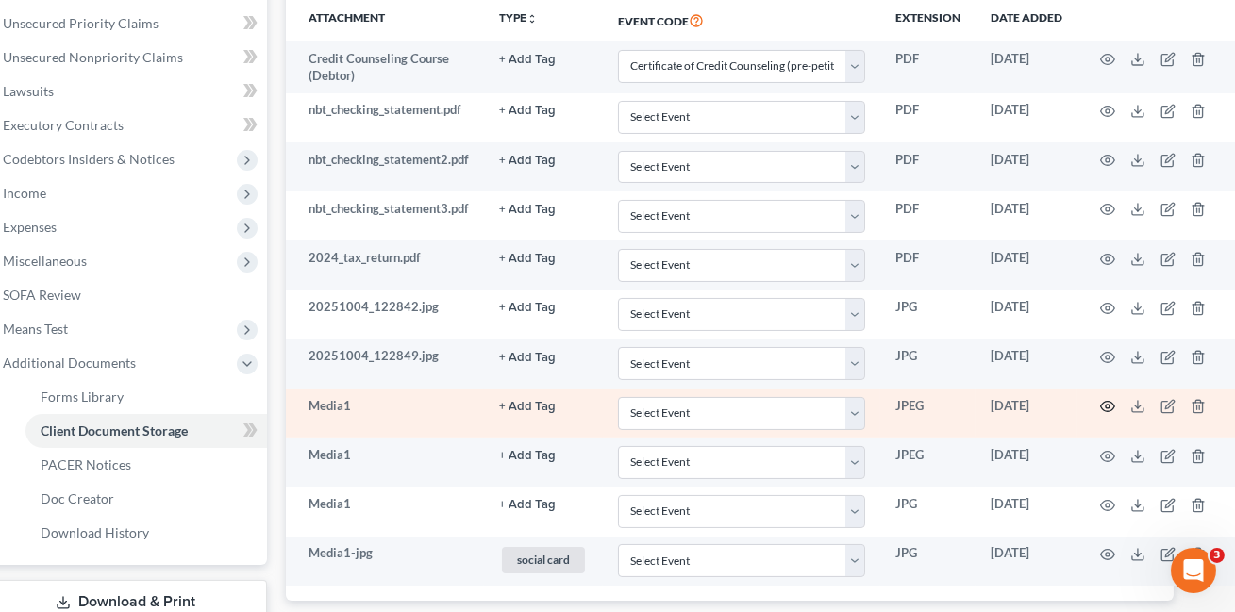
click at [1106, 405] on circle "button" at bounding box center [1107, 407] width 4 height 4
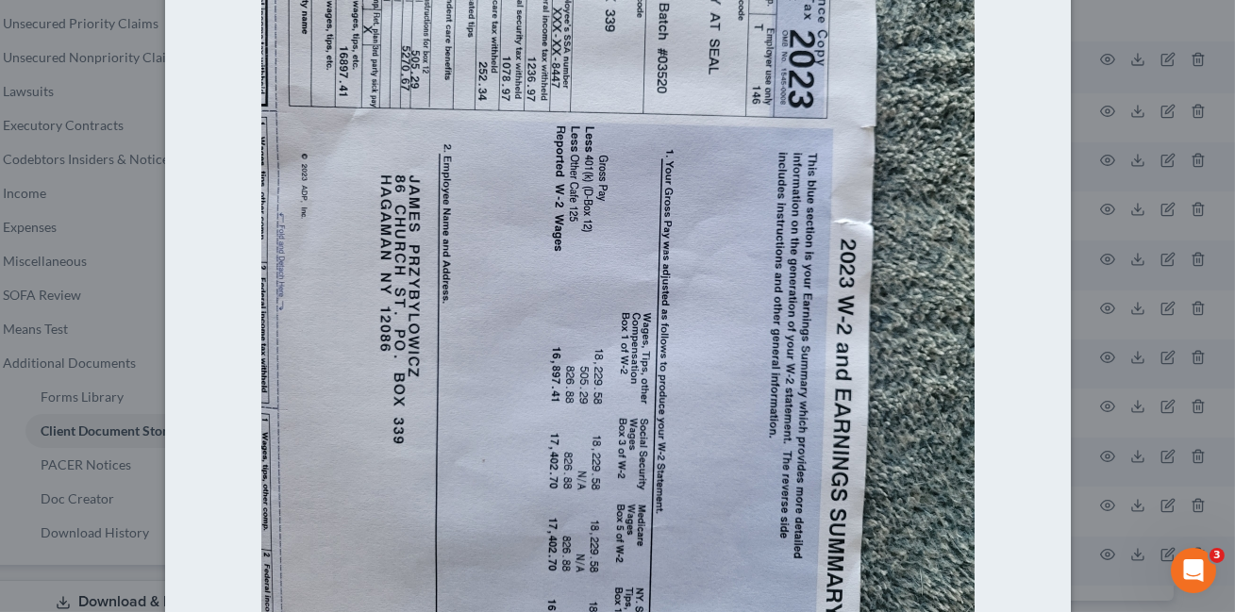
scroll to position [0, 0]
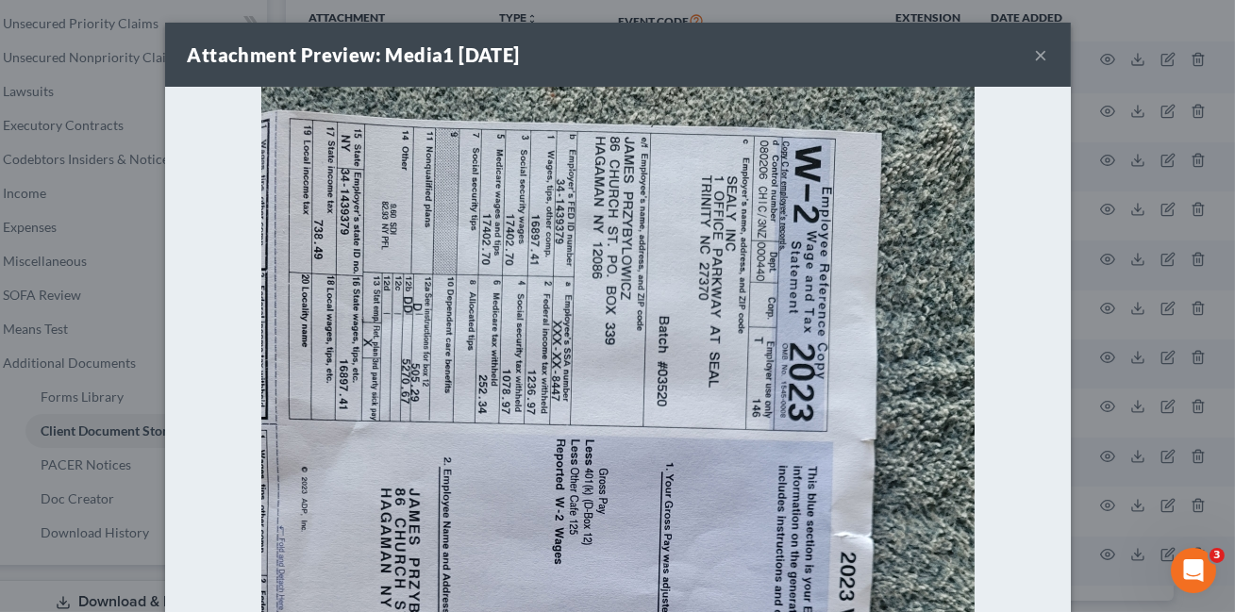
click at [1040, 56] on button "×" at bounding box center [1041, 54] width 13 height 23
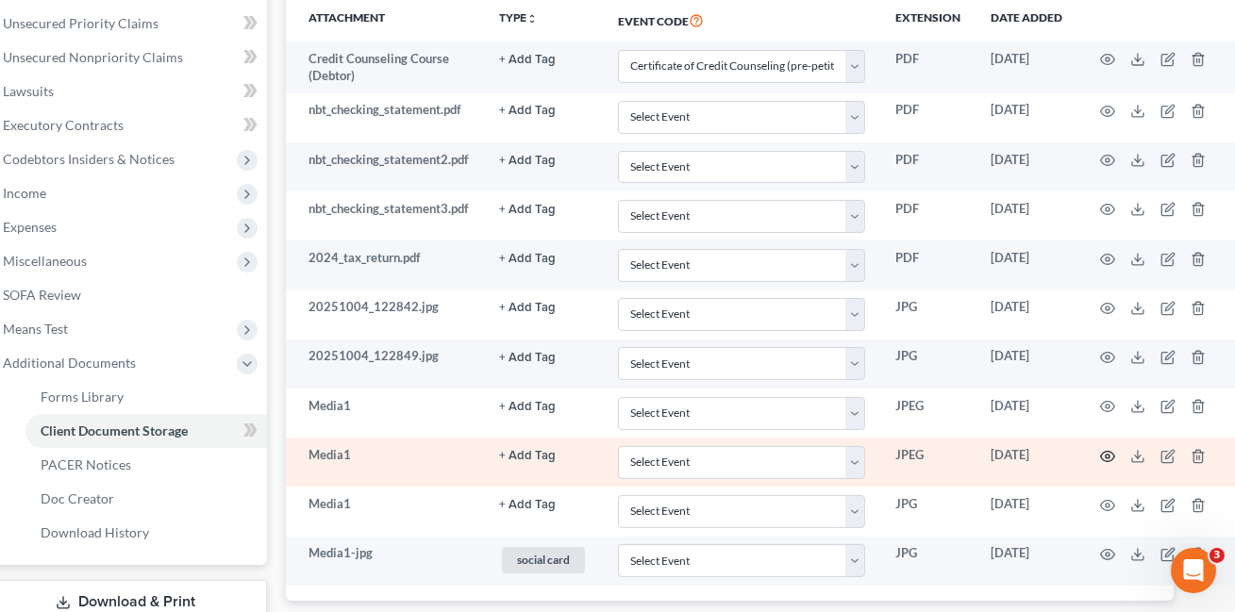
click at [1105, 455] on circle "button" at bounding box center [1107, 457] width 4 height 4
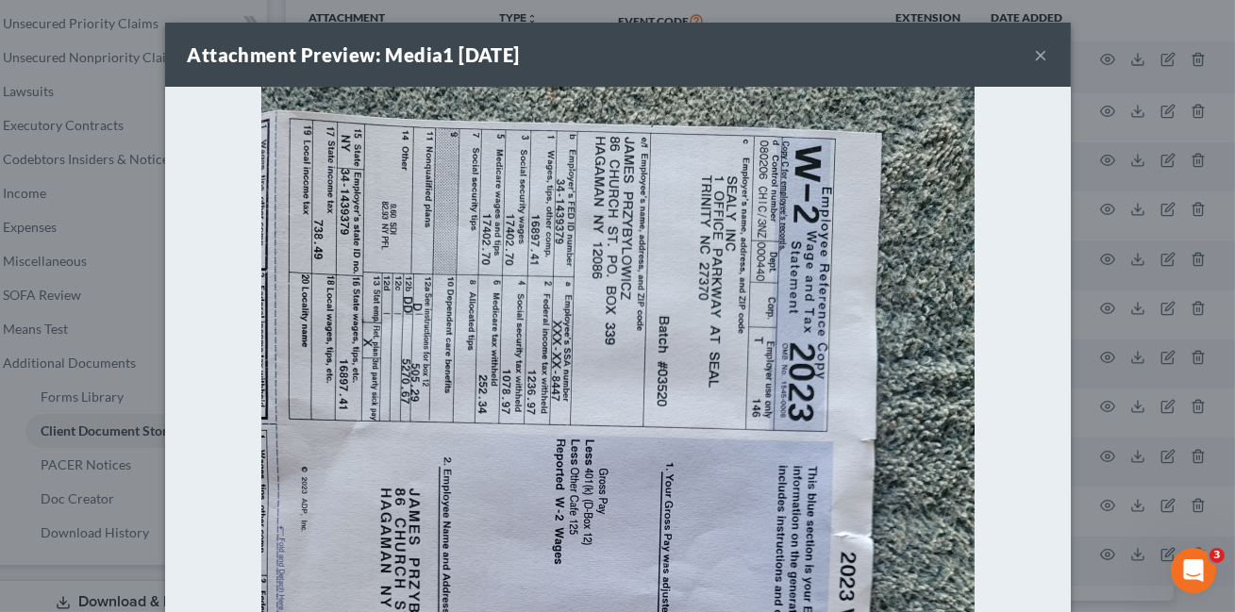
click at [1044, 52] on button "×" at bounding box center [1041, 54] width 13 height 23
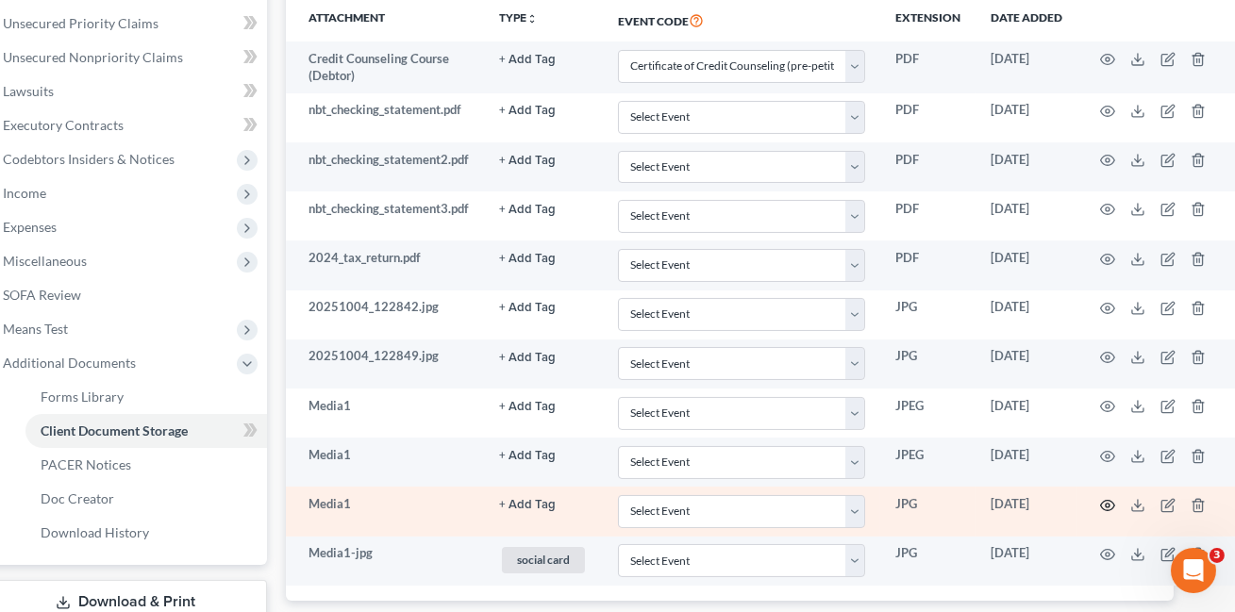
click at [1107, 504] on circle "button" at bounding box center [1107, 506] width 4 height 4
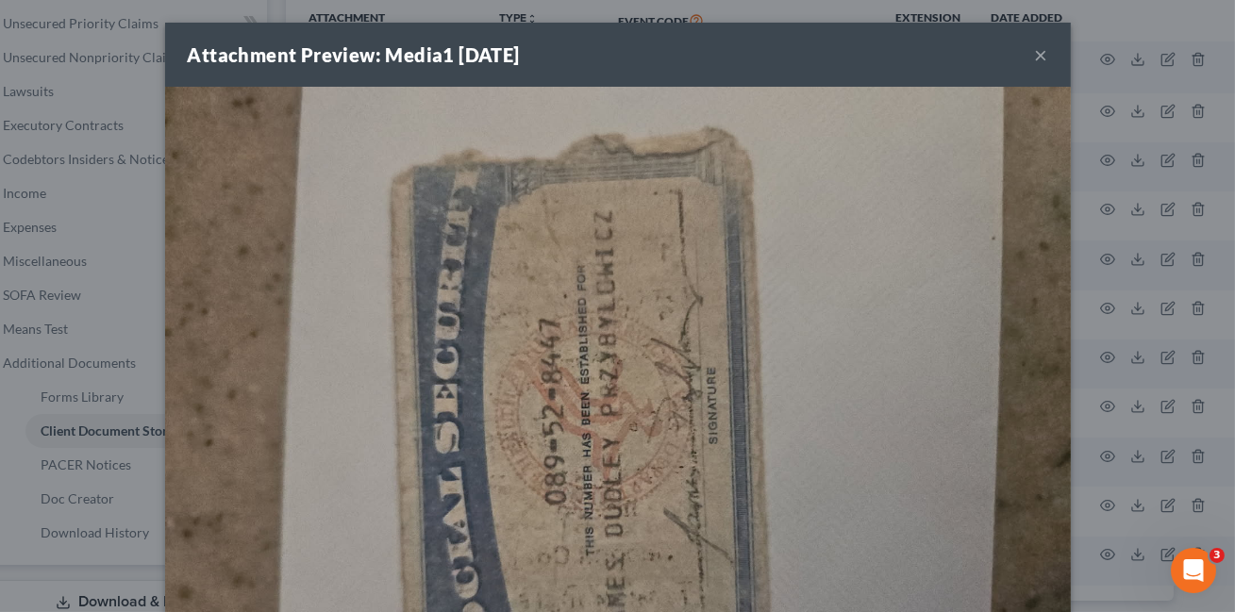
click at [1045, 58] on button "×" at bounding box center [1041, 54] width 13 height 23
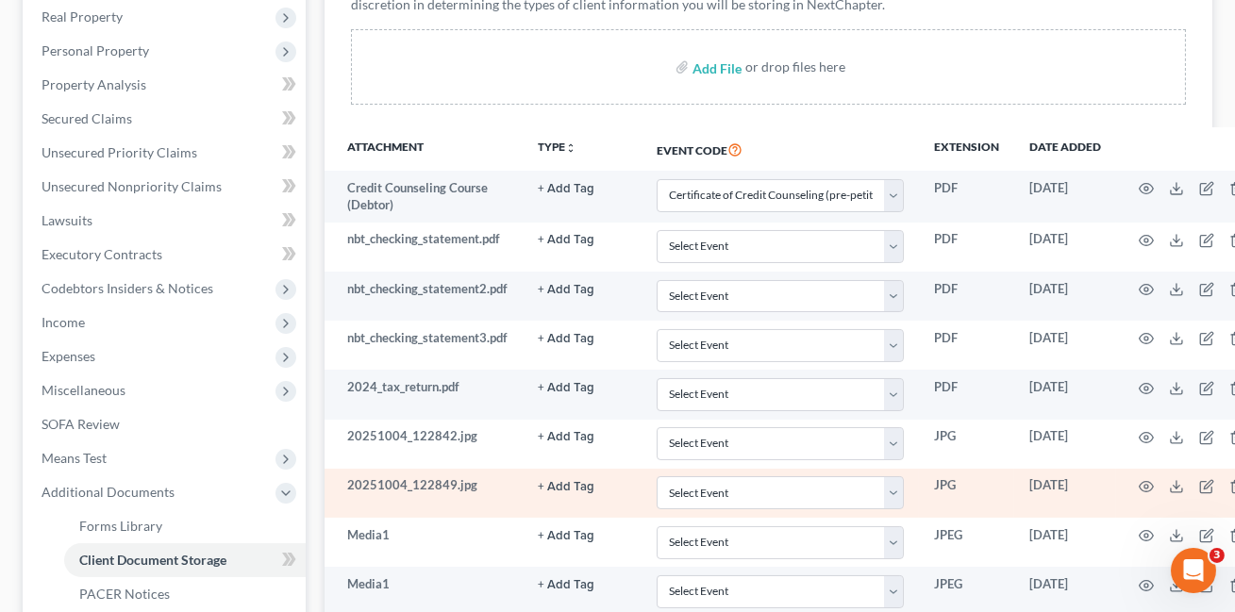
scroll to position [215, 0]
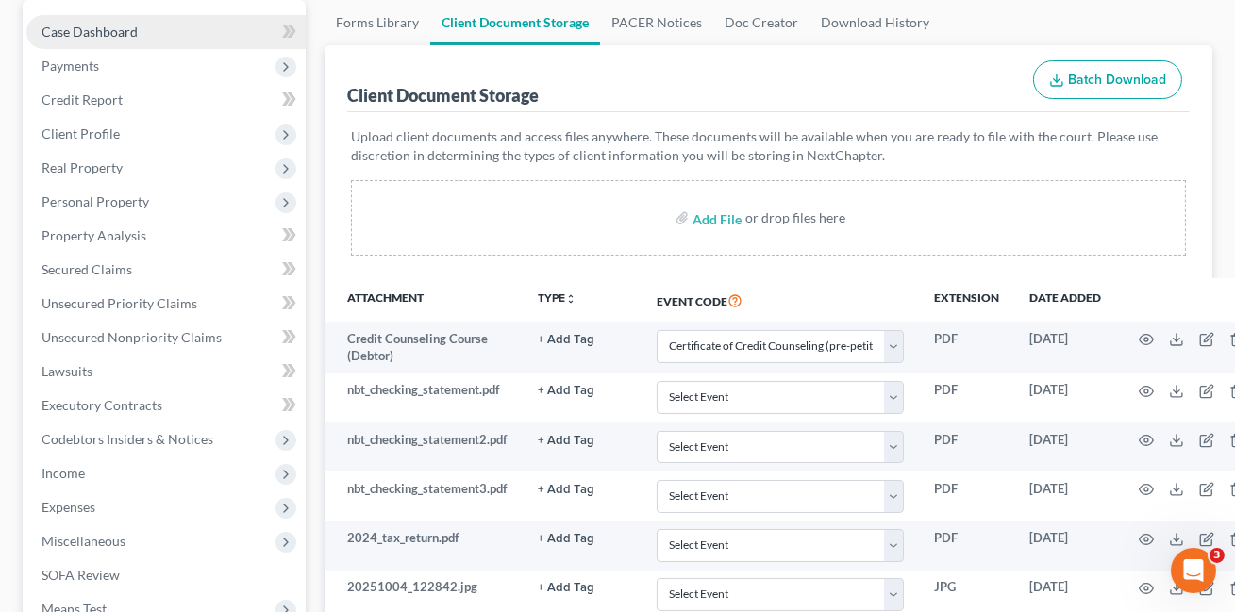
click at [195, 19] on link "Case Dashboard" at bounding box center [165, 32] width 279 height 34
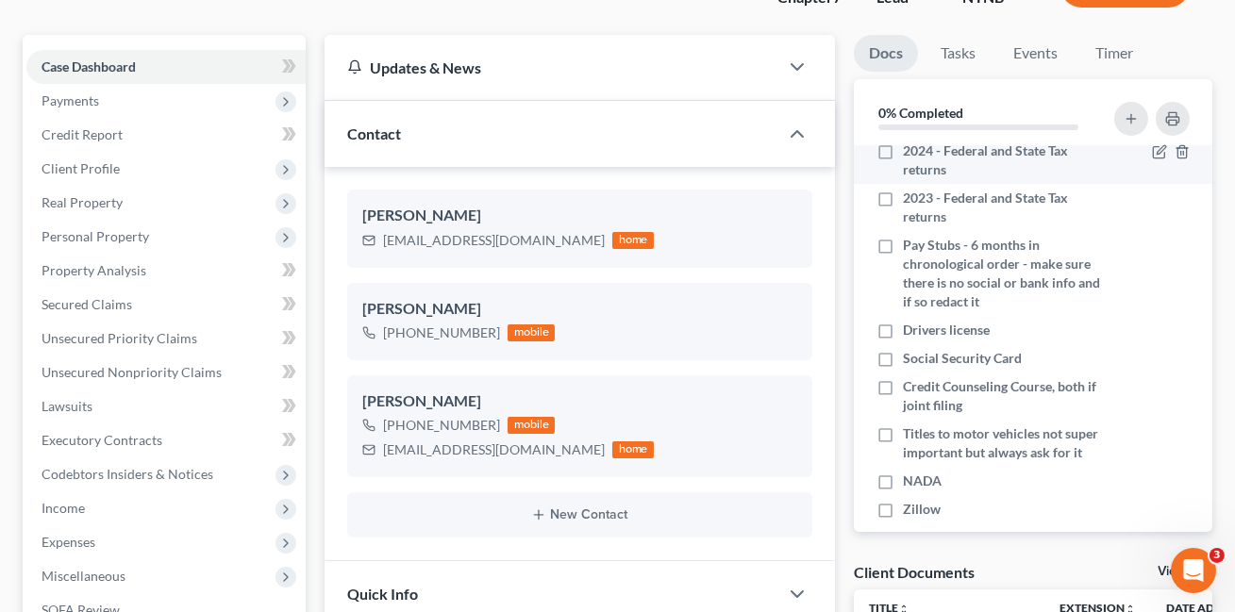
scroll to position [182, 0]
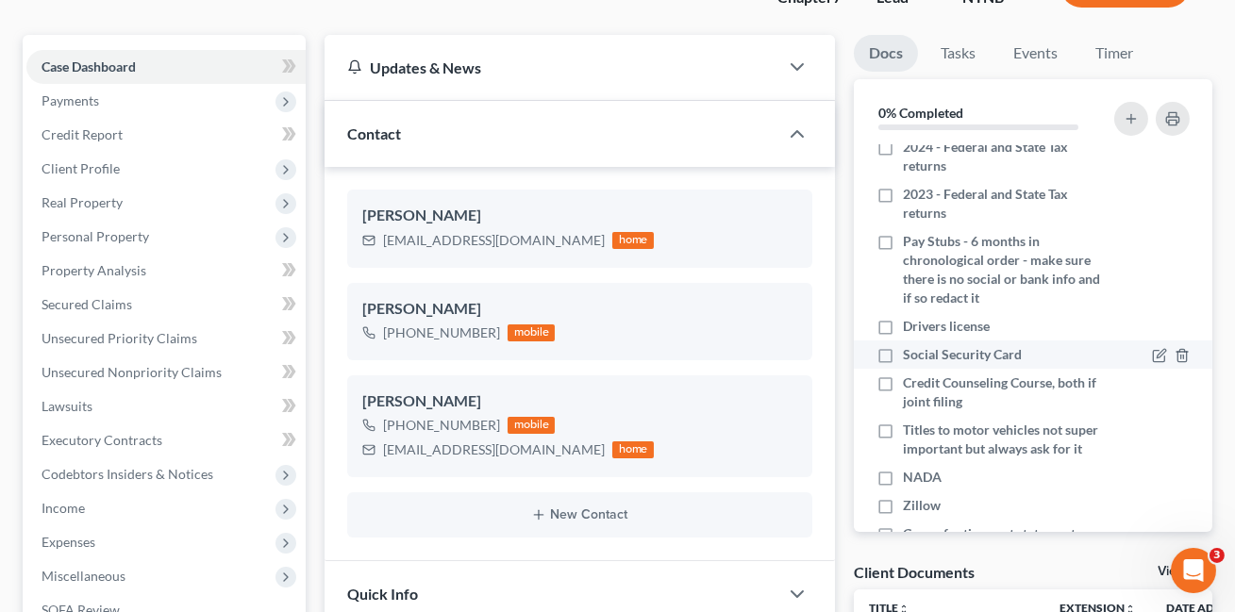
click at [903, 349] on label "Social Security Card" at bounding box center [962, 354] width 119 height 19
click at [910, 349] on input "Social Security Card" at bounding box center [916, 351] width 12 height 12
checkbox input "true"
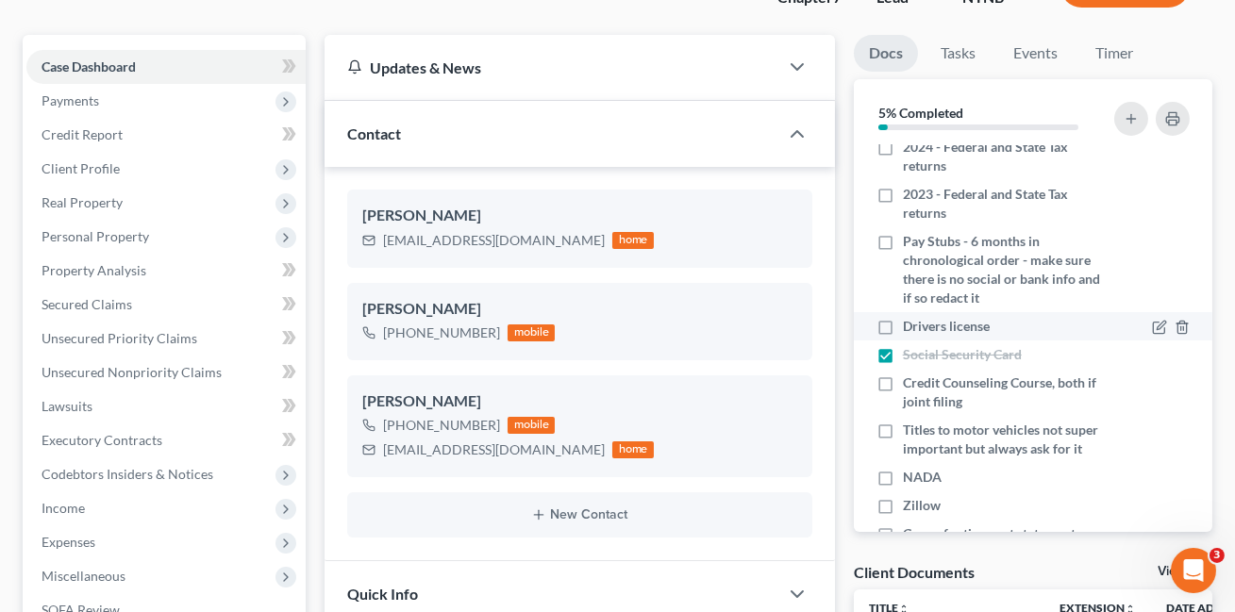
click at [903, 322] on label "Drivers license" at bounding box center [946, 326] width 87 height 19
click at [910, 322] on input "Drivers license" at bounding box center [916, 323] width 12 height 12
checkbox input "true"
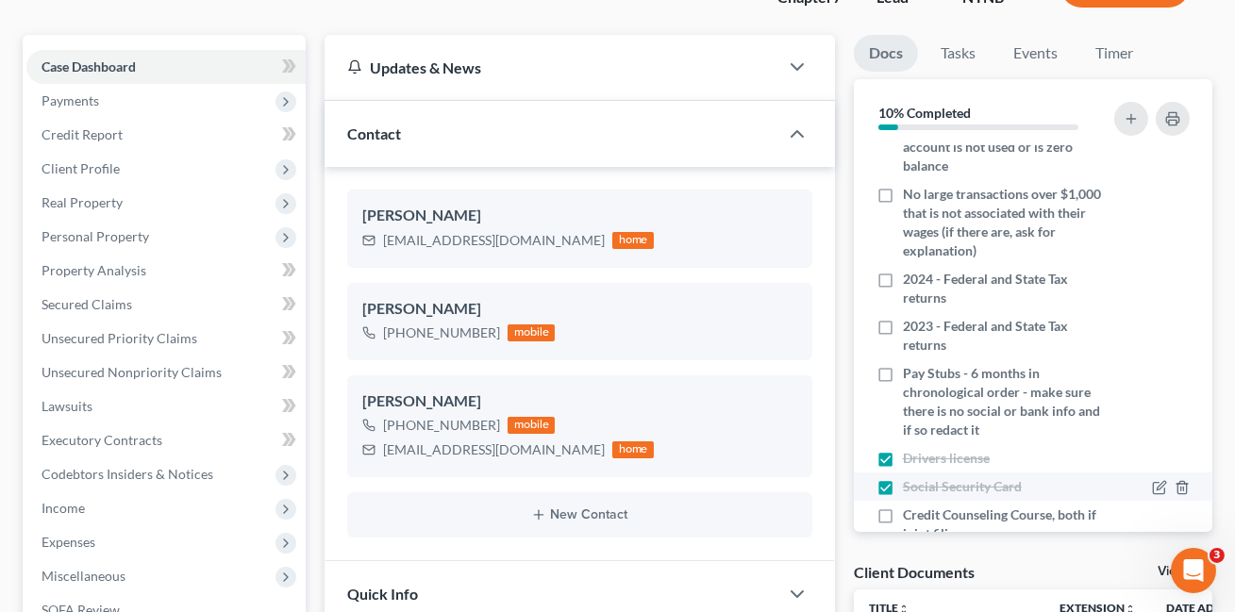
scroll to position [0, 0]
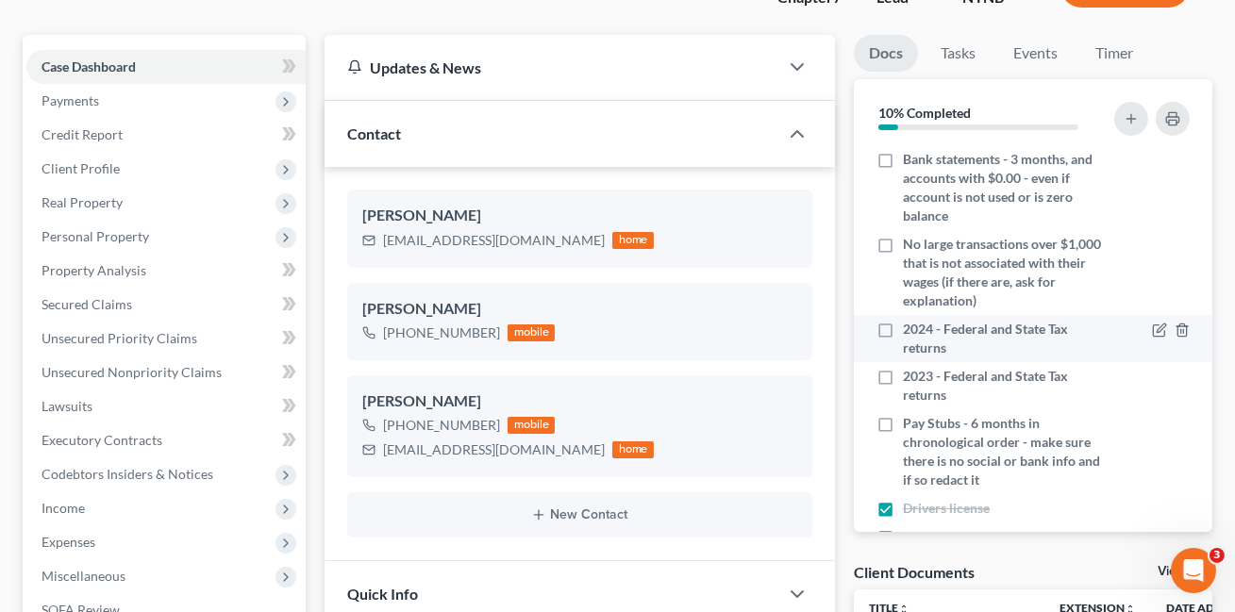
click at [903, 327] on label "2024 - Federal and State Tax returns" at bounding box center [1005, 339] width 204 height 38
click at [910, 327] on input "2024 - Federal and State Tax returns" at bounding box center [916, 326] width 12 height 12
checkbox input "true"
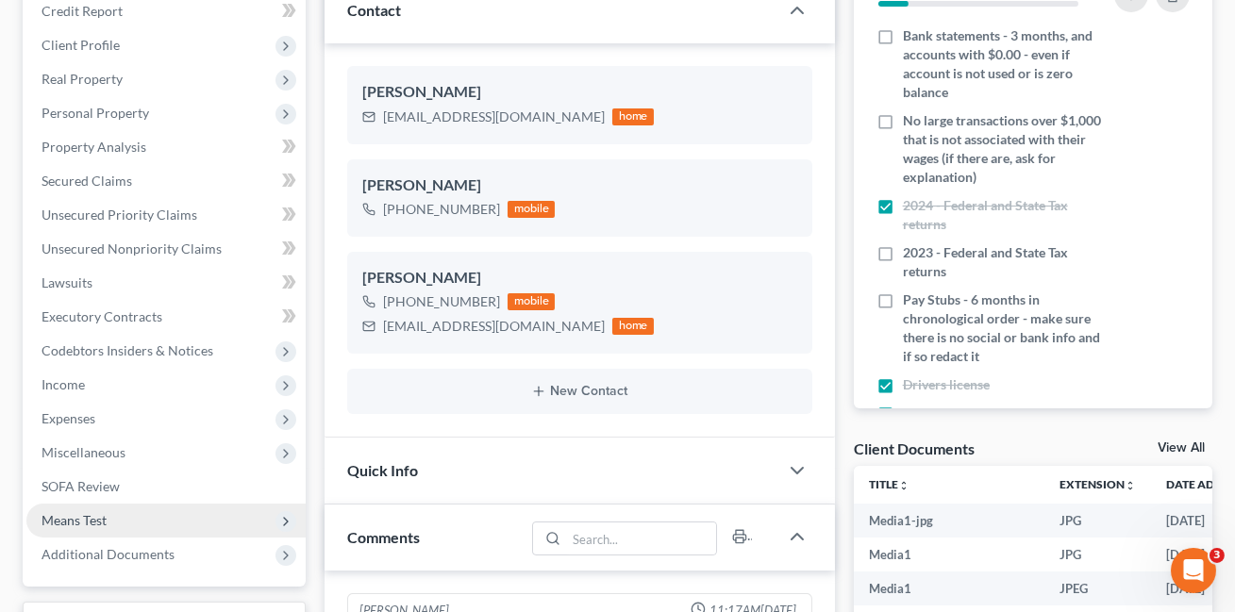
scroll to position [341, 0]
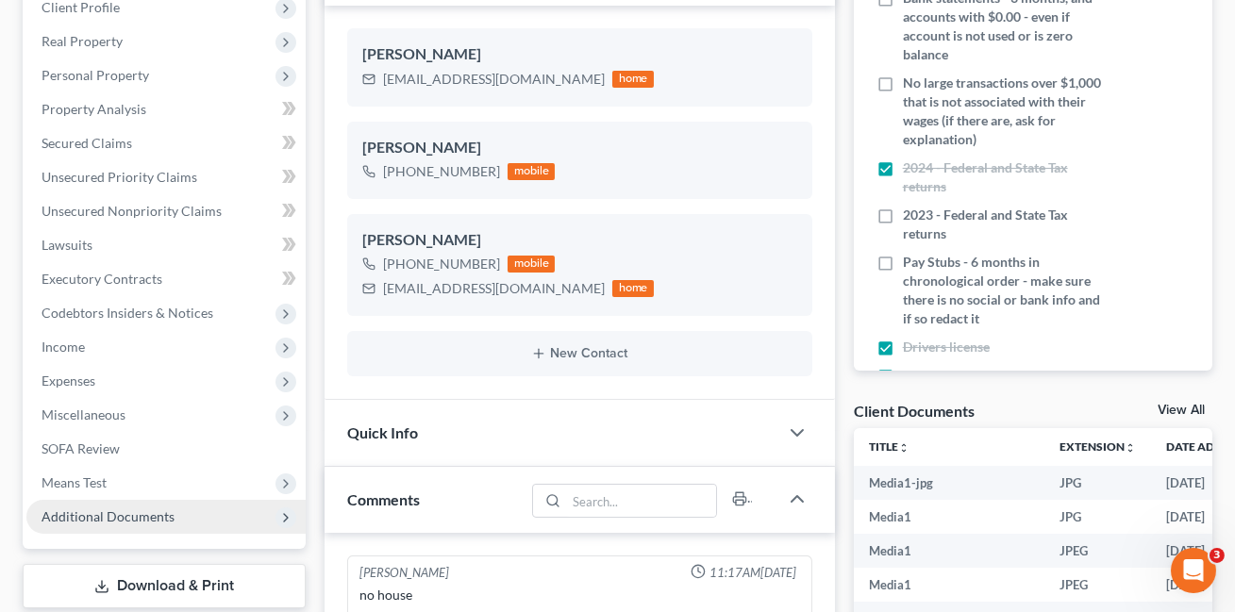
click at [120, 518] on span "Additional Documents" at bounding box center [107, 516] width 133 height 16
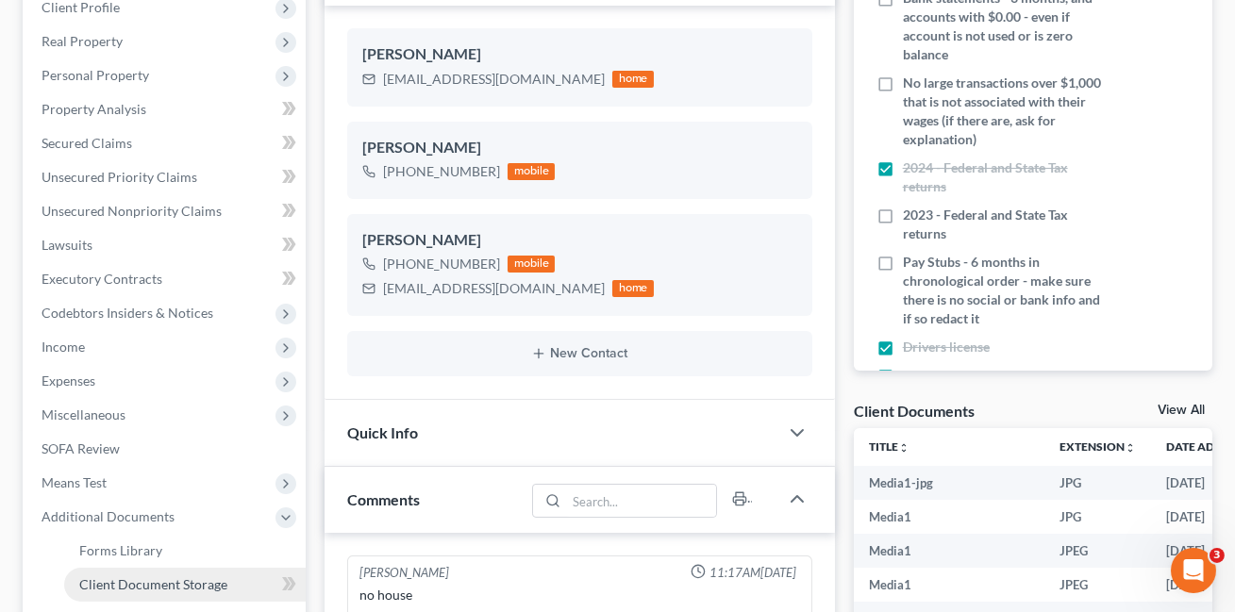
click at [128, 576] on span "Client Document Storage" at bounding box center [153, 584] width 148 height 16
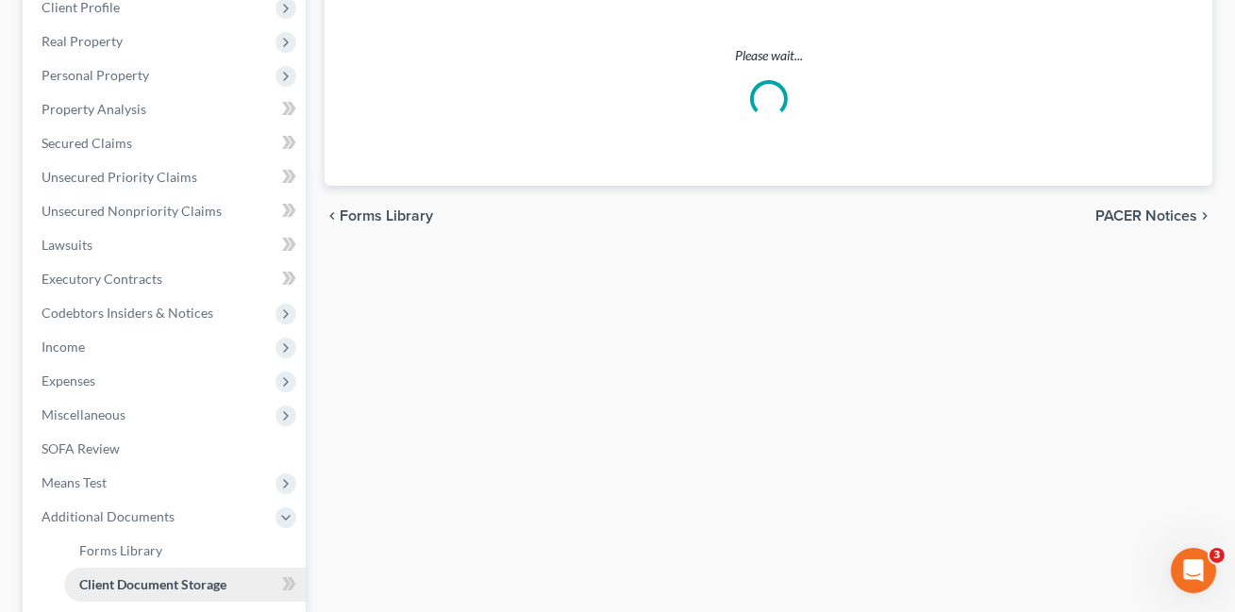
scroll to position [340, 0]
select select "1"
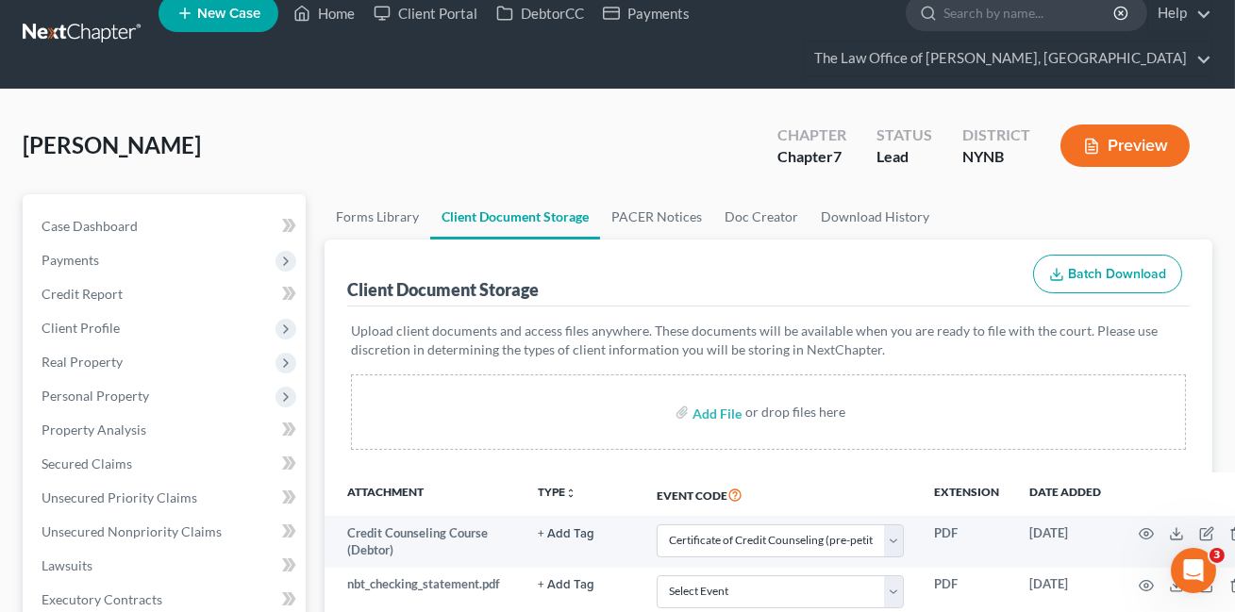
scroll to position [0, 0]
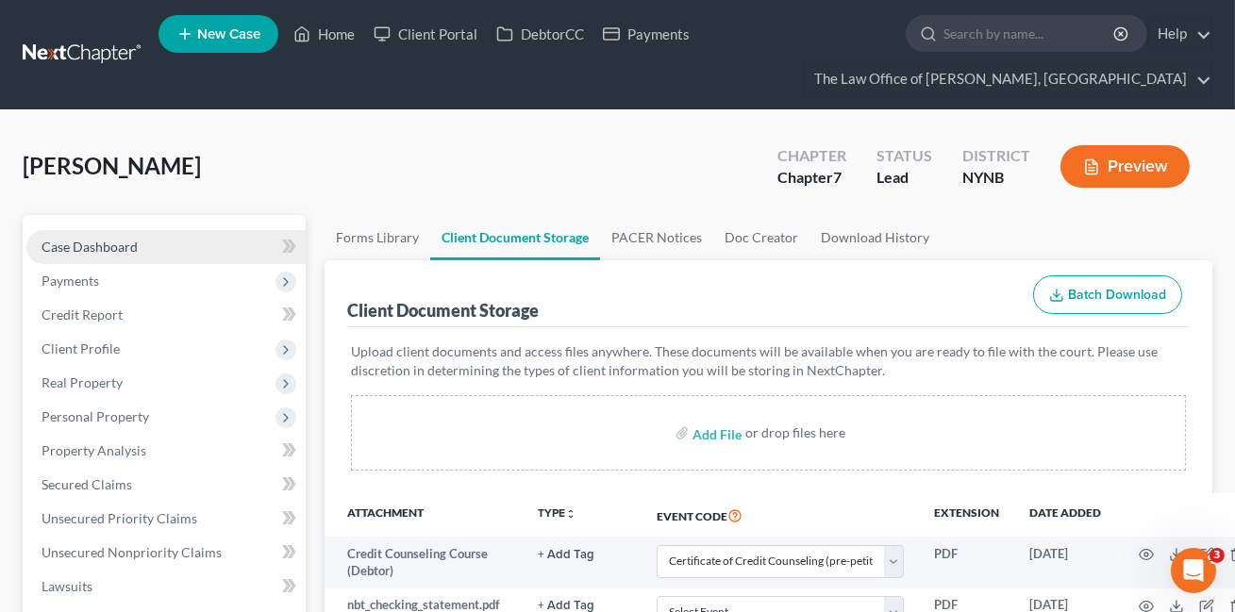
click at [246, 241] on link "Case Dashboard" at bounding box center [165, 247] width 279 height 34
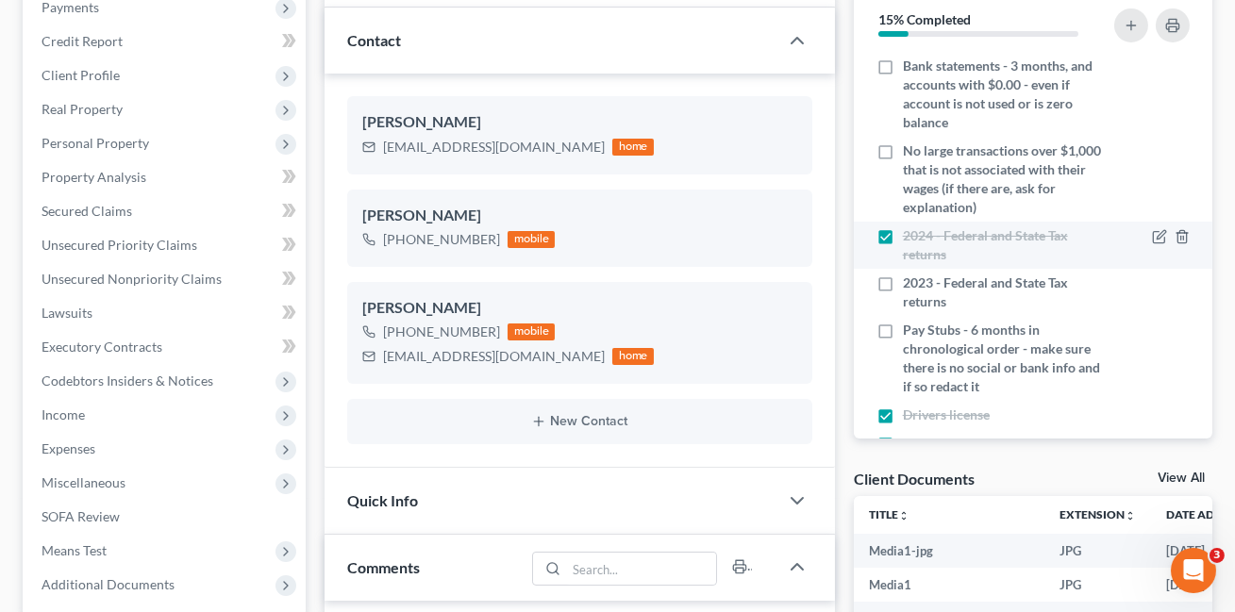
scroll to position [124, 0]
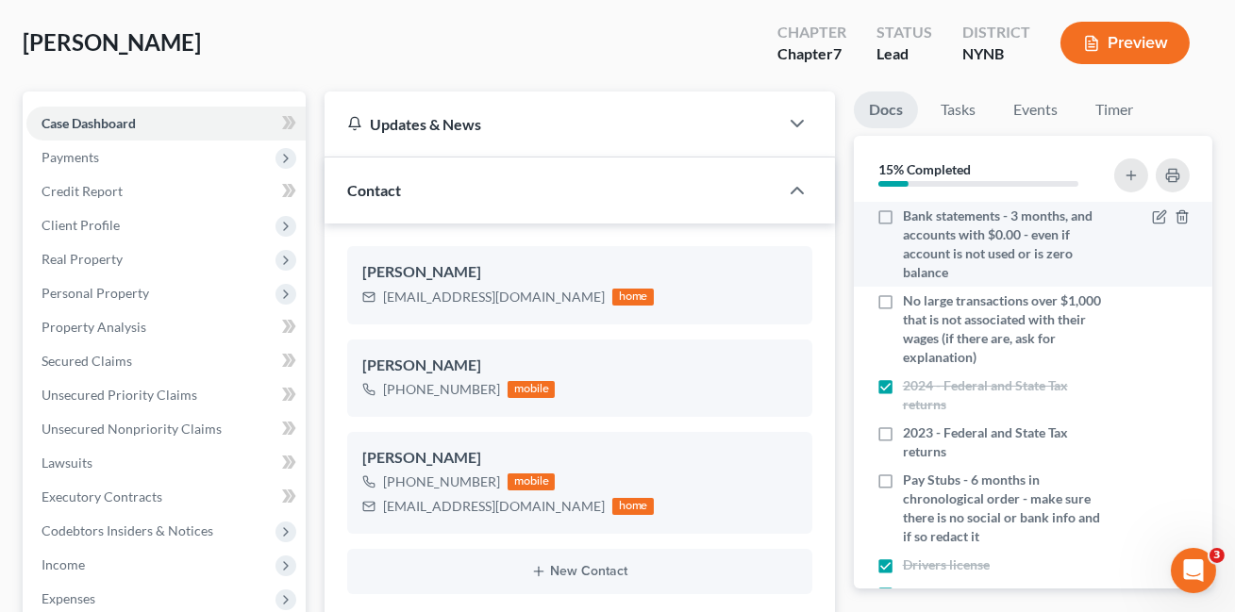
click at [903, 214] on label "Bank statements - 3 months, and accounts with $0.00 - even if account is not us…" at bounding box center [1005, 244] width 204 height 75
click at [910, 214] on input "Bank statements - 3 months, and accounts with $0.00 - even if account is not us…" at bounding box center [916, 213] width 12 height 12
checkbox input "true"
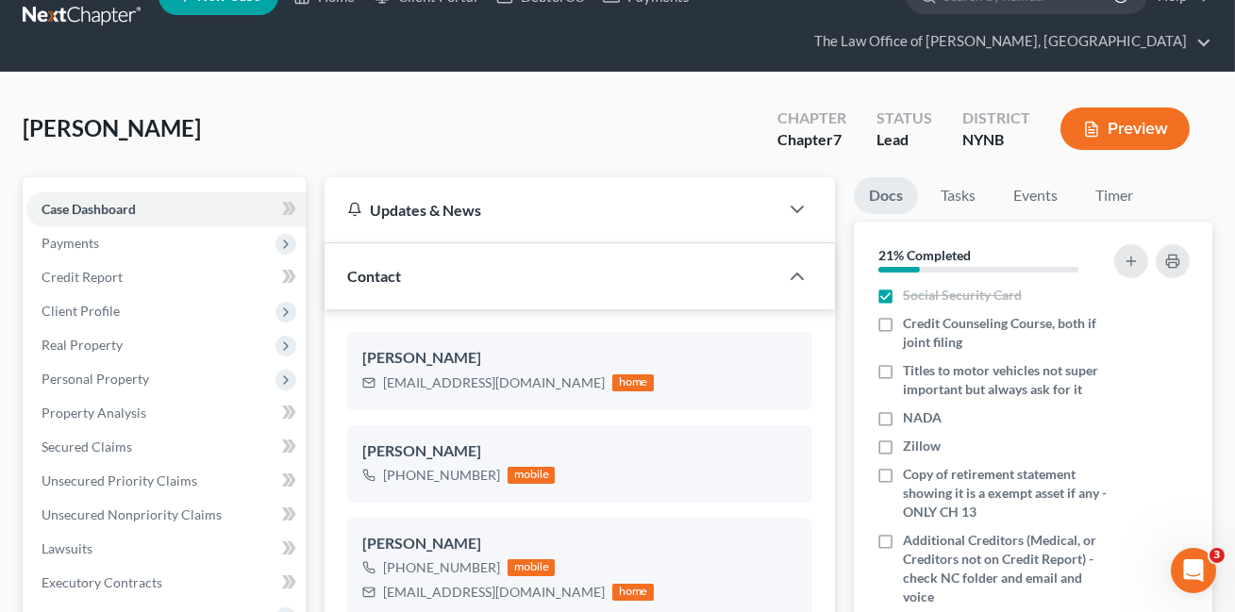
scroll to position [0, 0]
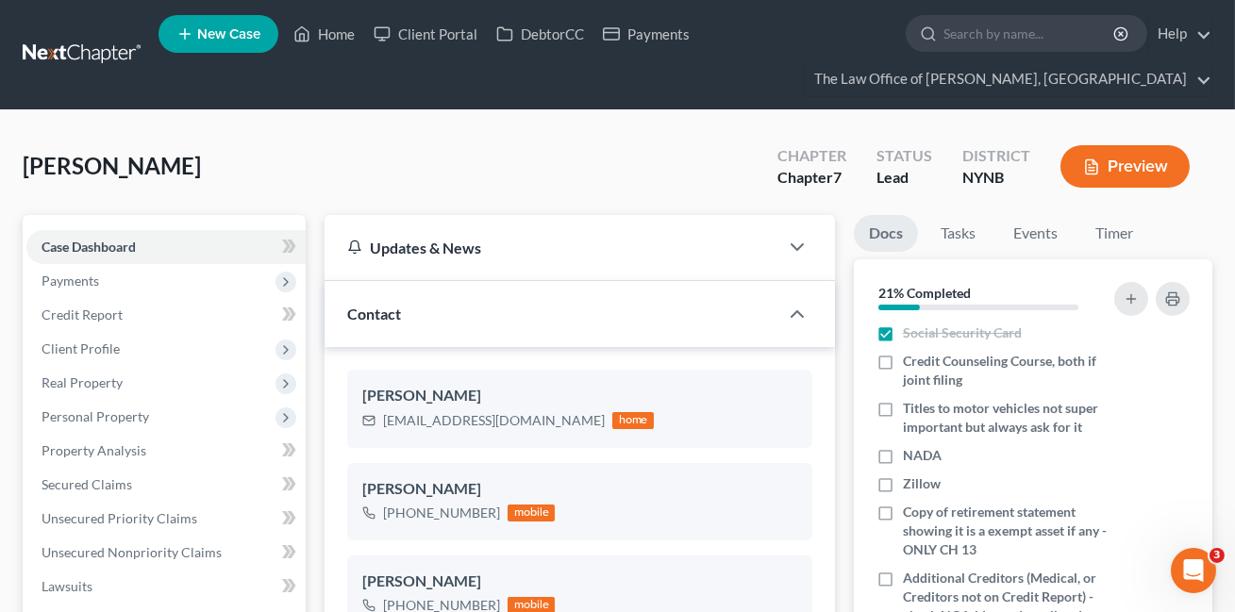
click at [80, 36] on nav "Home New Case Client Portal DebtorCC Payments The Law Office of Christiaan Van …" at bounding box center [617, 54] width 1235 height 109
click at [97, 51] on link at bounding box center [83, 55] width 121 height 34
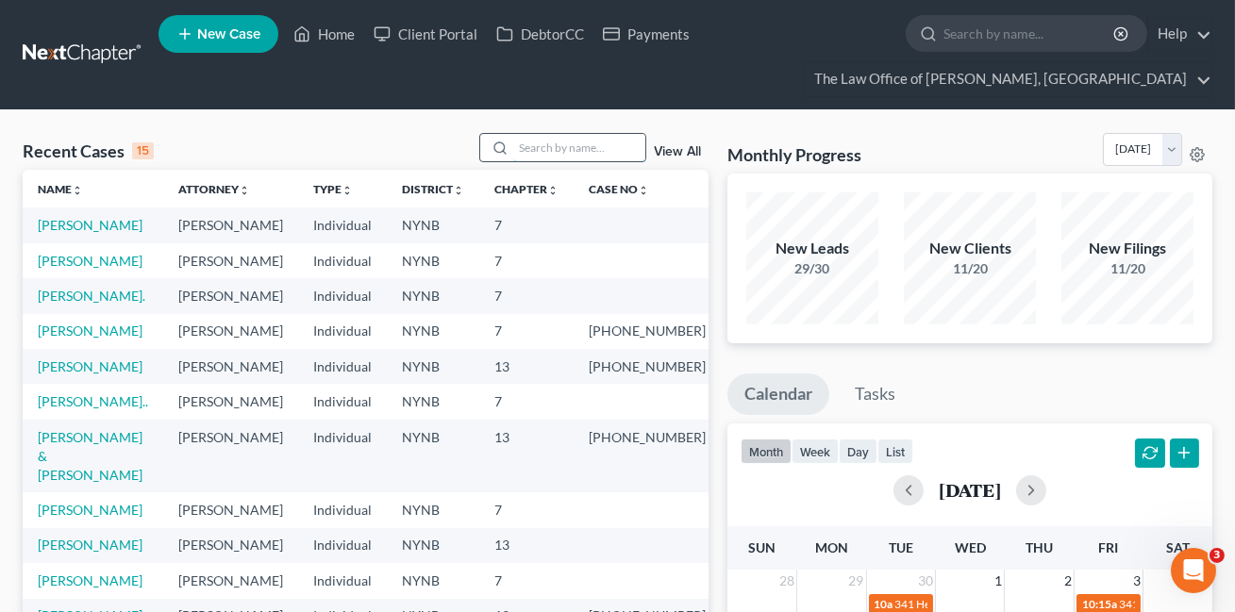
click at [577, 145] on input "search" at bounding box center [579, 147] width 132 height 27
paste input "Walsh, Heather"
type input "Walsh, Heather"
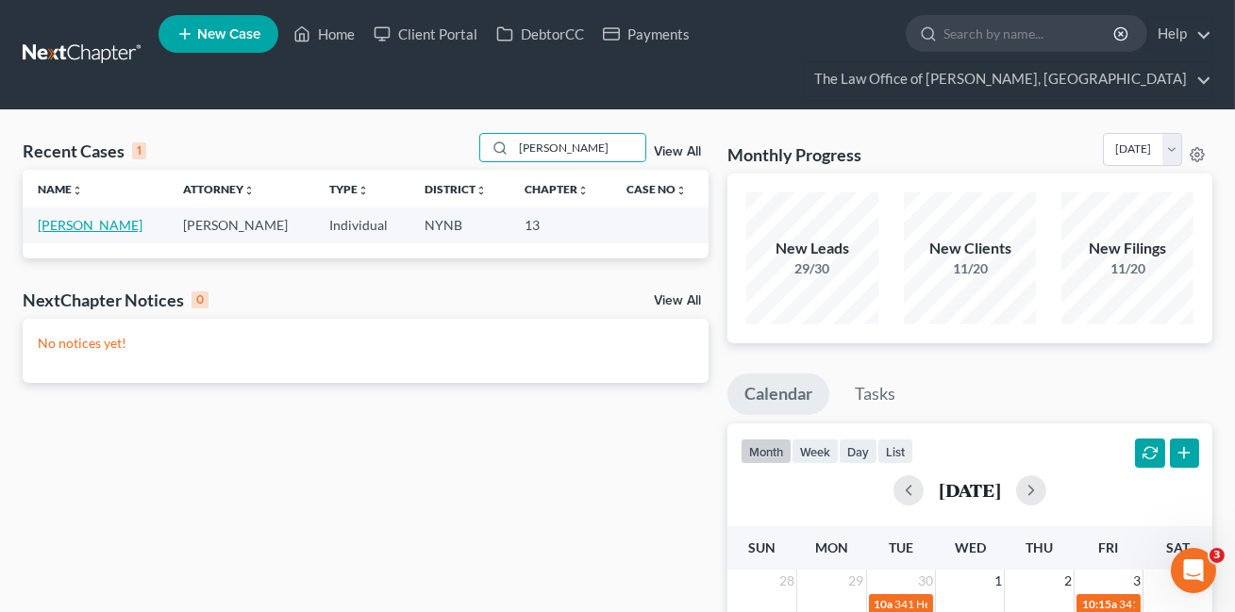
click at [97, 226] on link "Walsh, Heather" at bounding box center [90, 225] width 105 height 16
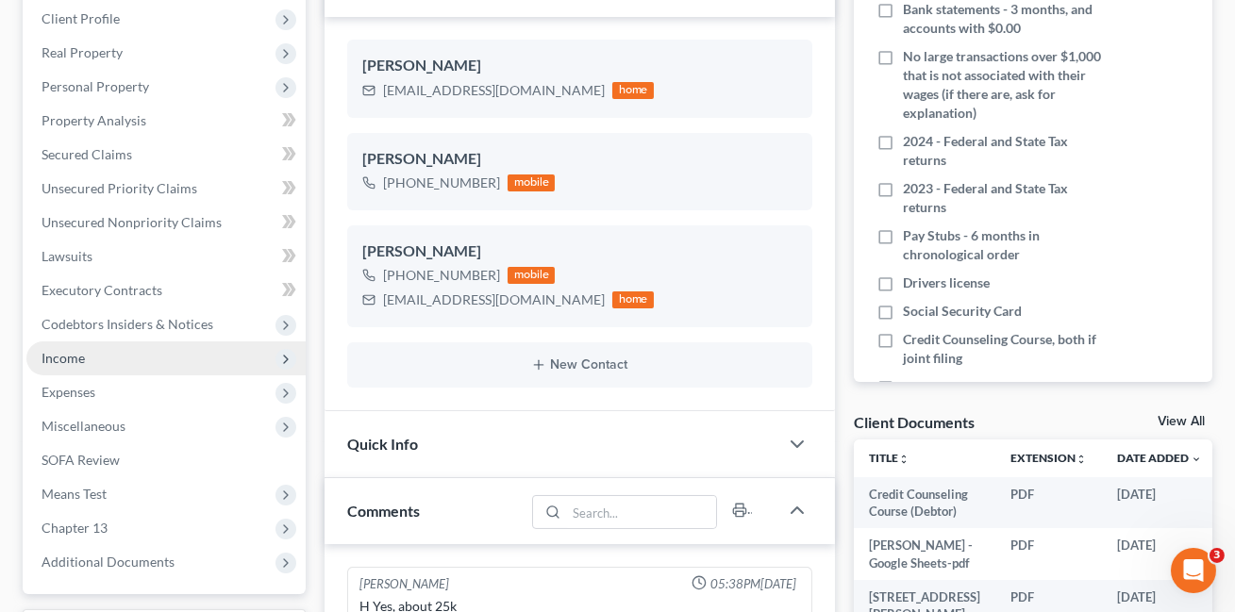
scroll to position [373, 0]
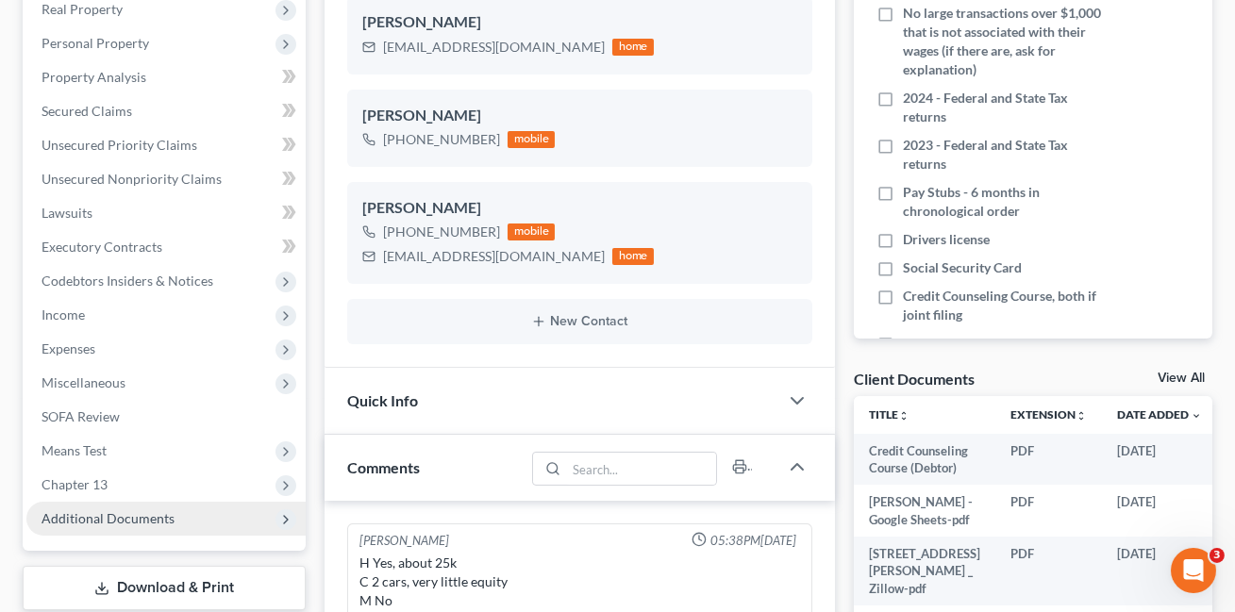
click at [153, 515] on span "Additional Documents" at bounding box center [107, 518] width 133 height 16
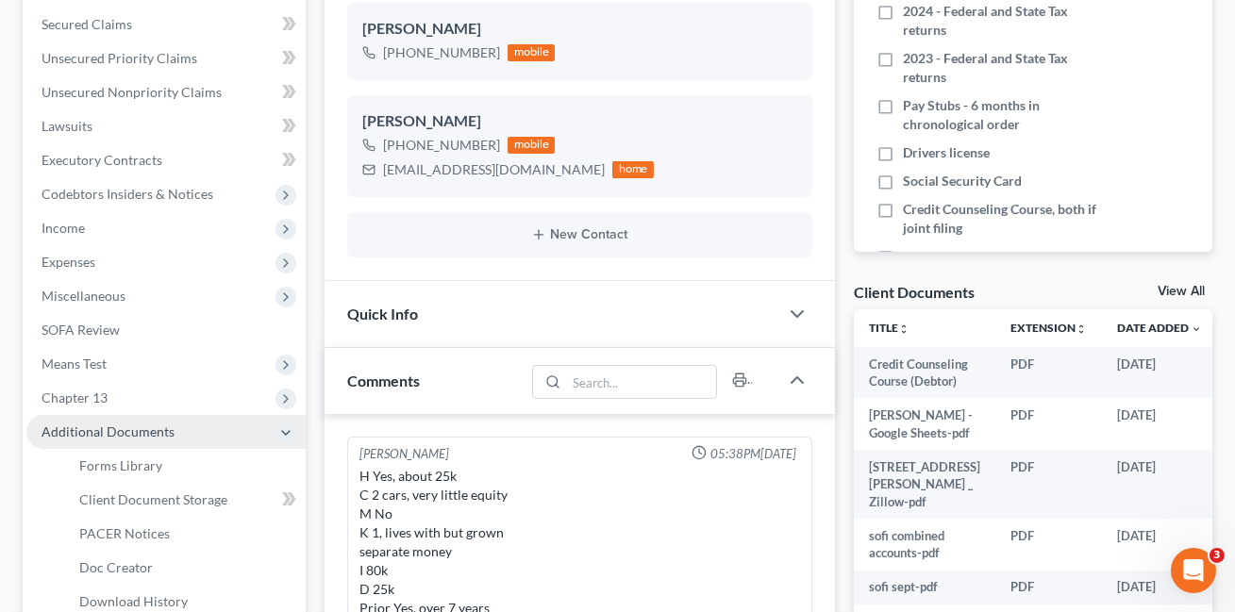
scroll to position [486, 0]
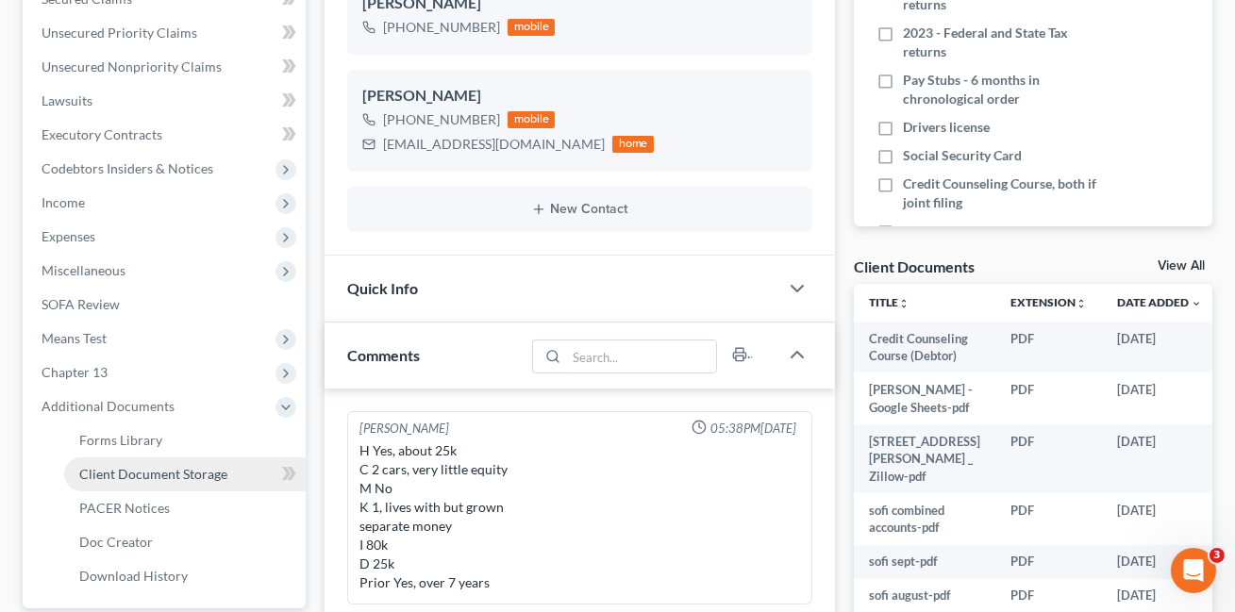
click at [202, 460] on link "Client Document Storage" at bounding box center [184, 474] width 241 height 34
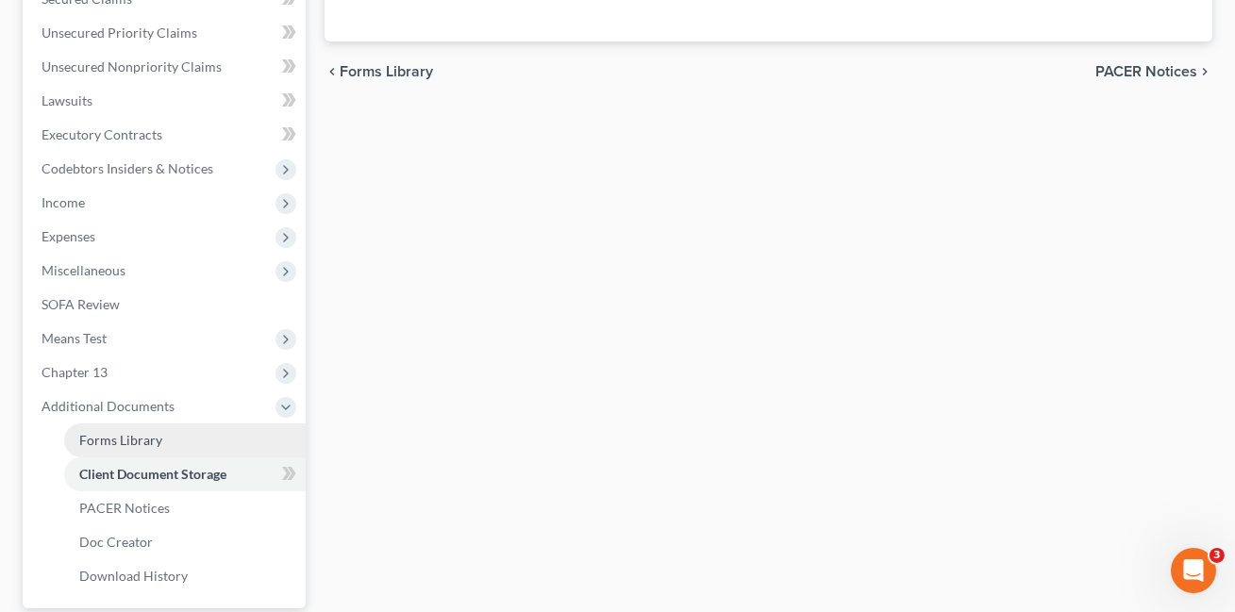
select select "1"
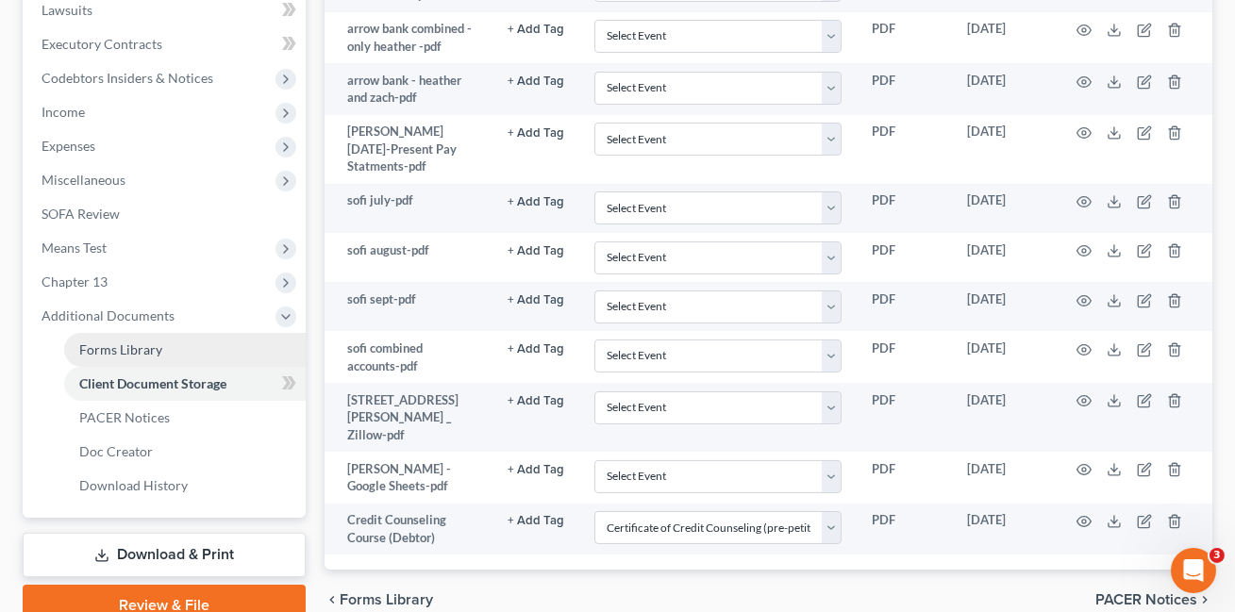
scroll to position [560, 0]
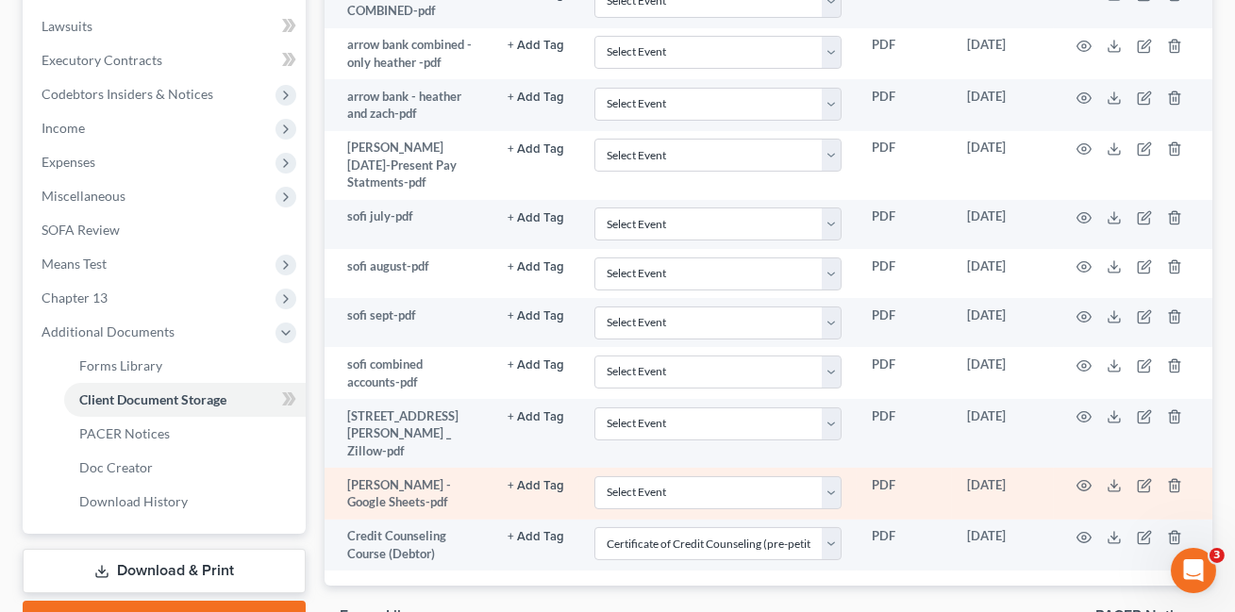
click at [1096, 480] on td at bounding box center [1133, 494] width 158 height 52
click at [1084, 484] on icon "button" at bounding box center [1083, 485] width 15 height 15
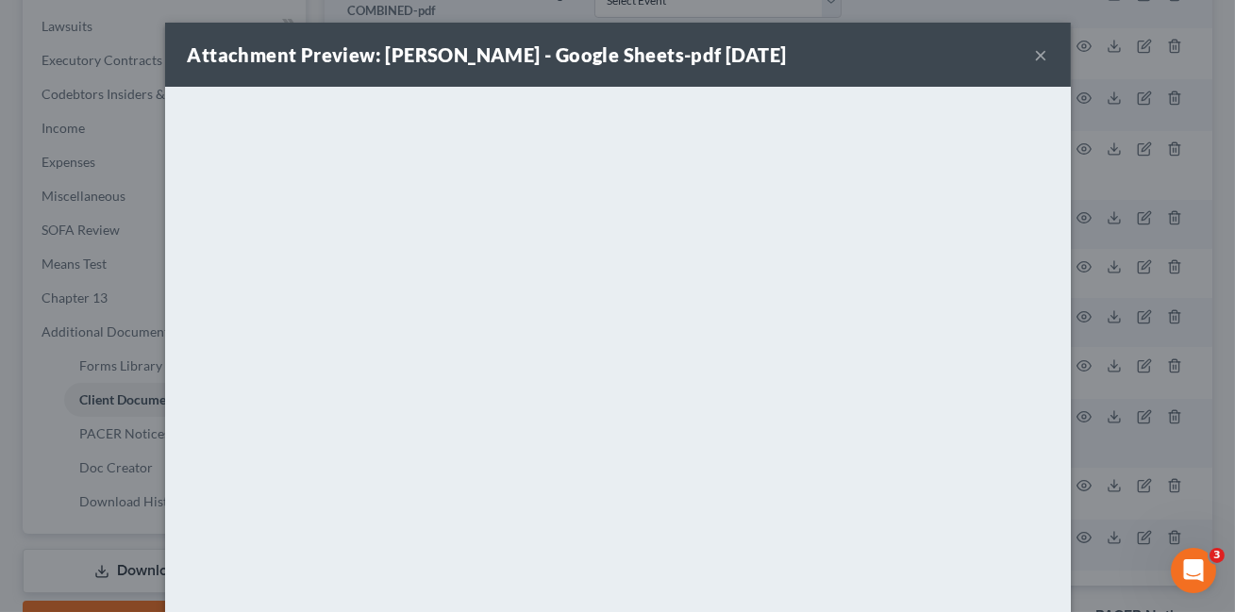
click at [1047, 53] on button "×" at bounding box center [1041, 54] width 13 height 23
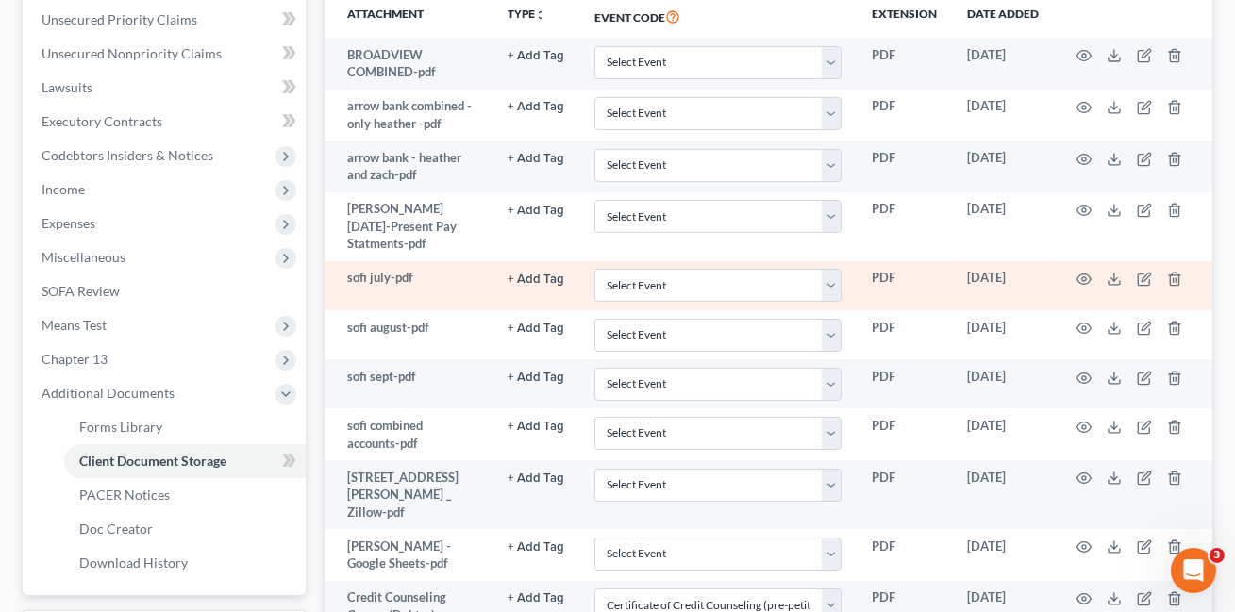
scroll to position [451, 0]
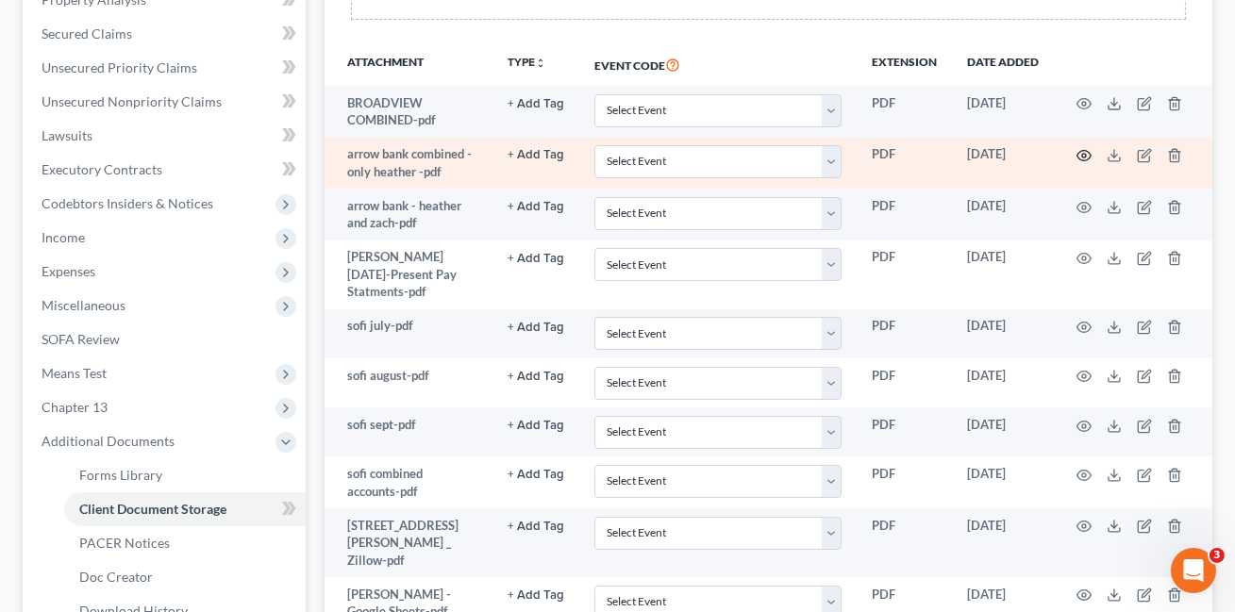
click at [1077, 156] on icon "button" at bounding box center [1083, 155] width 15 height 15
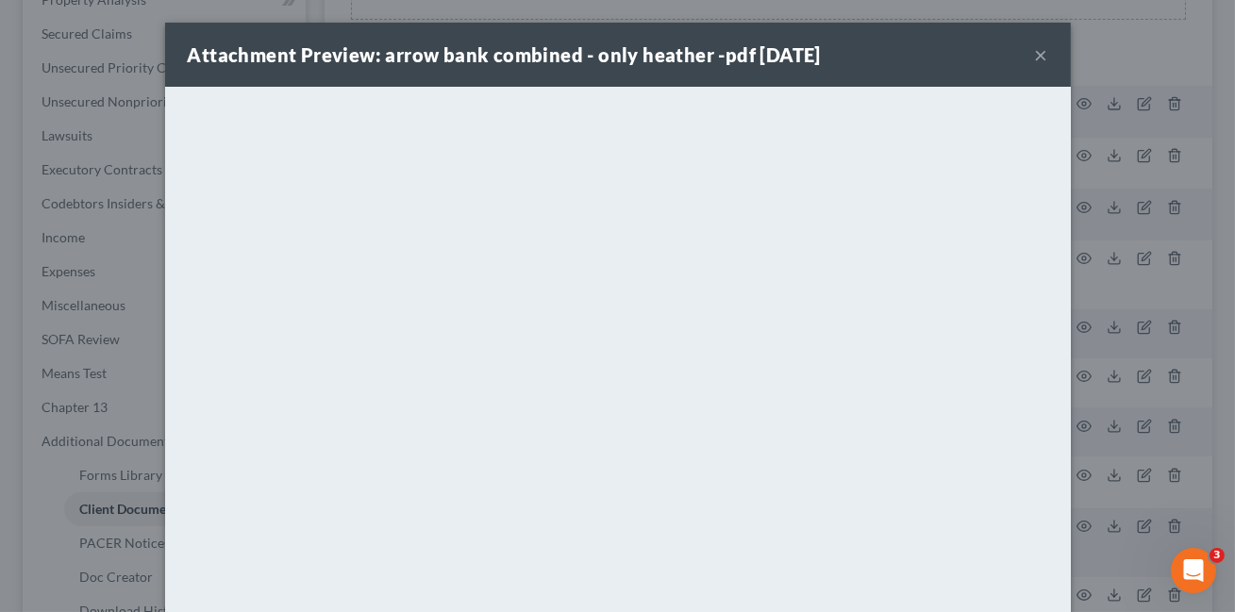
click at [1032, 49] on div "Attachment Preview: arrow bank combined - only heather -pdf 10/08/2025 ×" at bounding box center [617, 55] width 905 height 64
click at [1043, 58] on button "×" at bounding box center [1041, 54] width 13 height 23
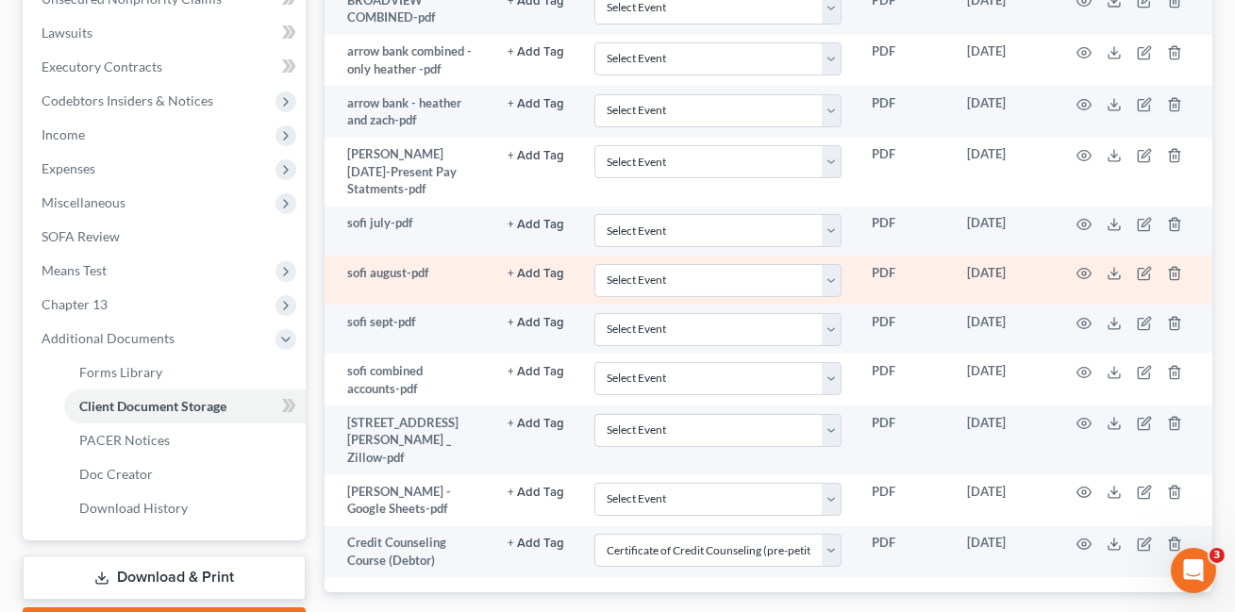
scroll to position [559, 0]
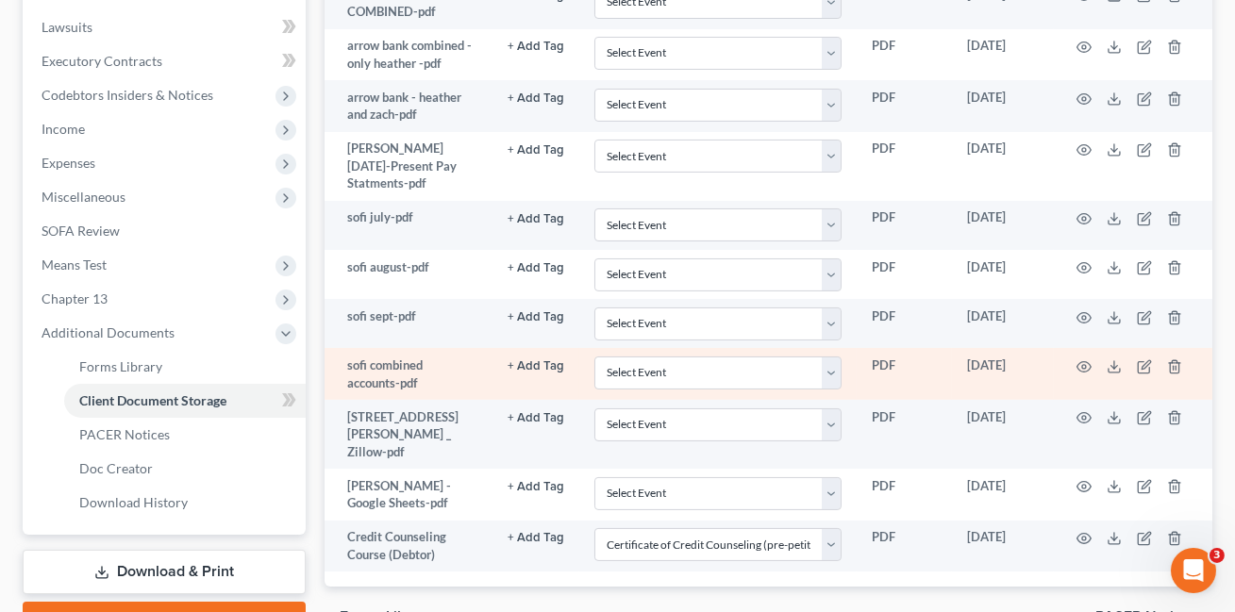
click at [1075, 363] on td at bounding box center [1133, 374] width 158 height 52
click at [1081, 361] on icon "button" at bounding box center [1083, 366] width 15 height 15
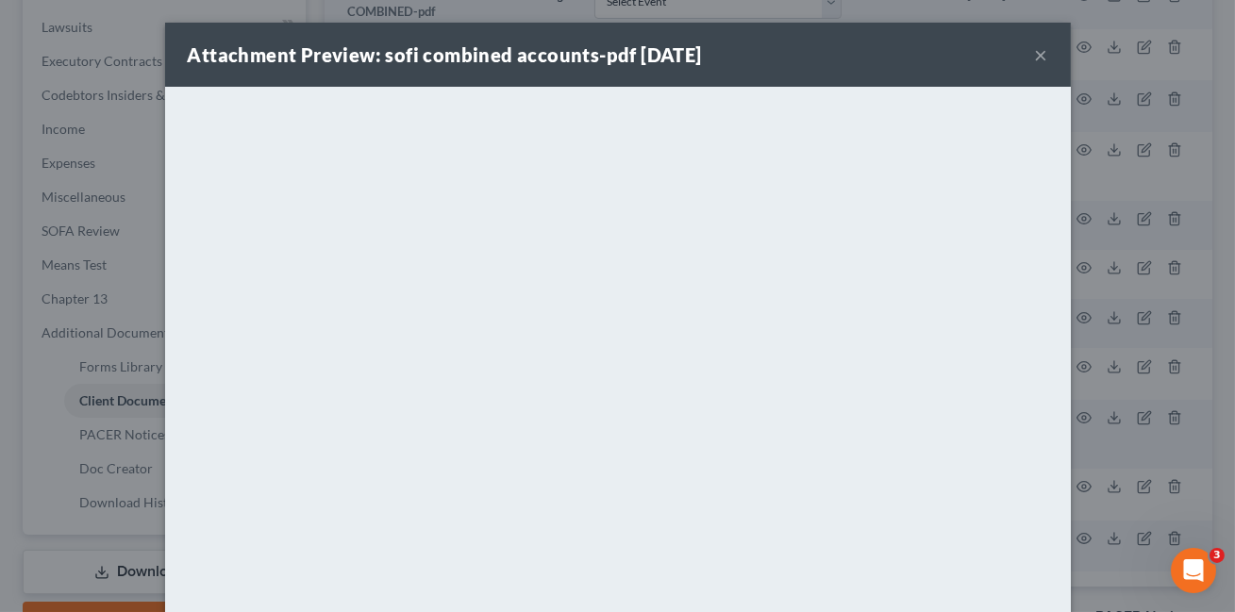
click at [1040, 55] on button "×" at bounding box center [1041, 54] width 13 height 23
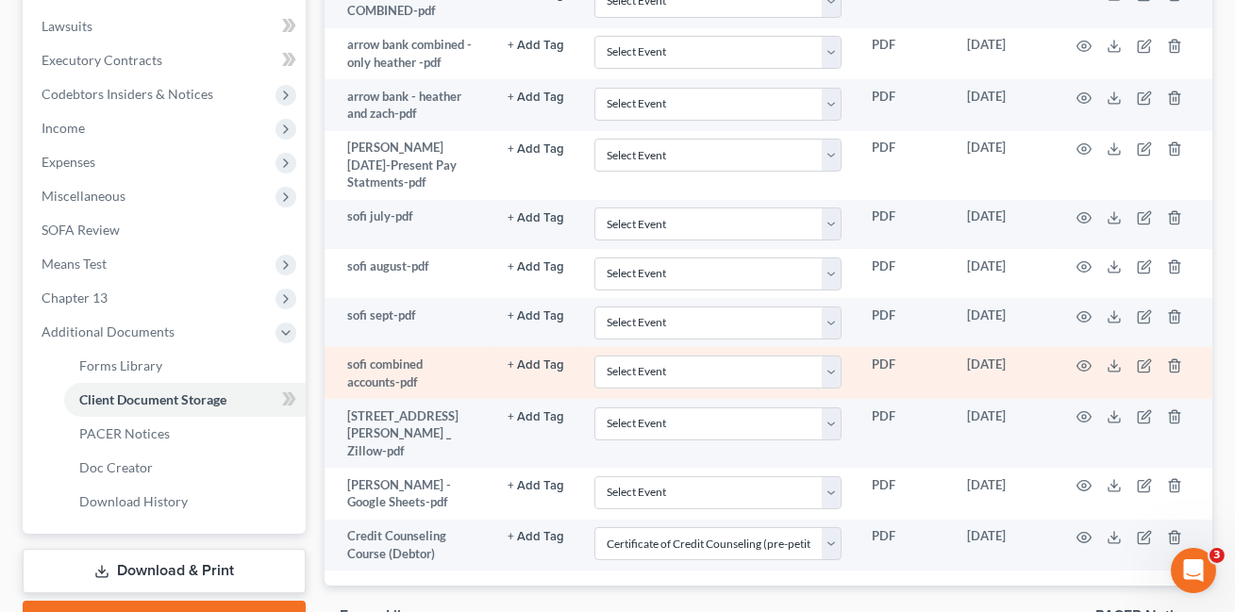
scroll to position [556, 0]
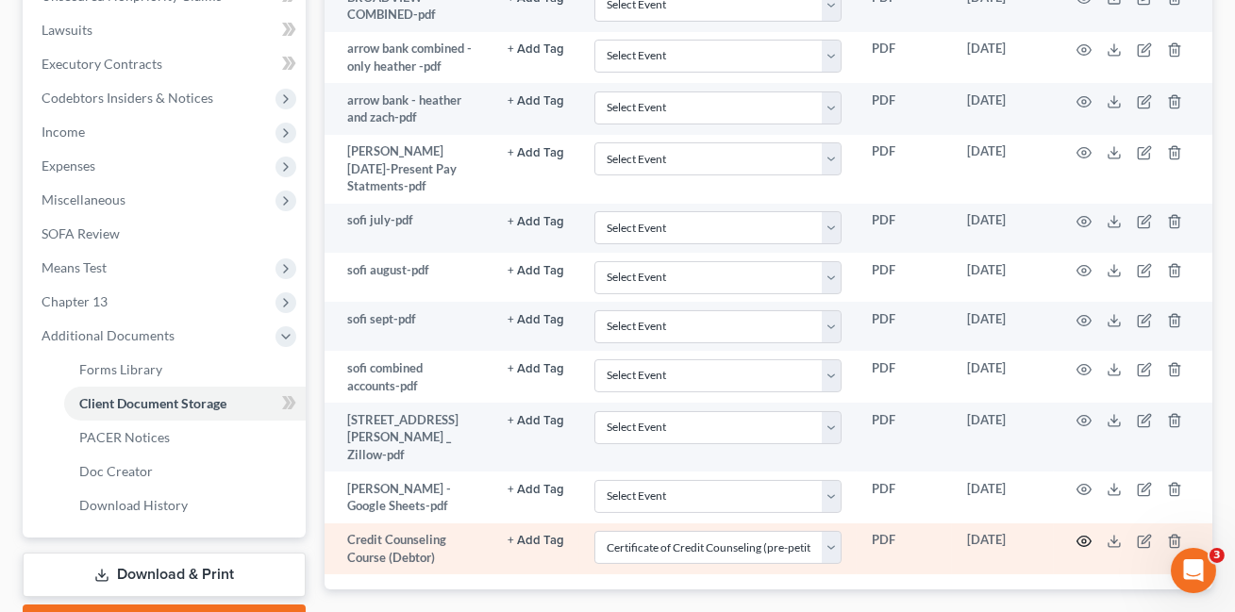
click at [1083, 539] on icon "button" at bounding box center [1083, 541] width 15 height 15
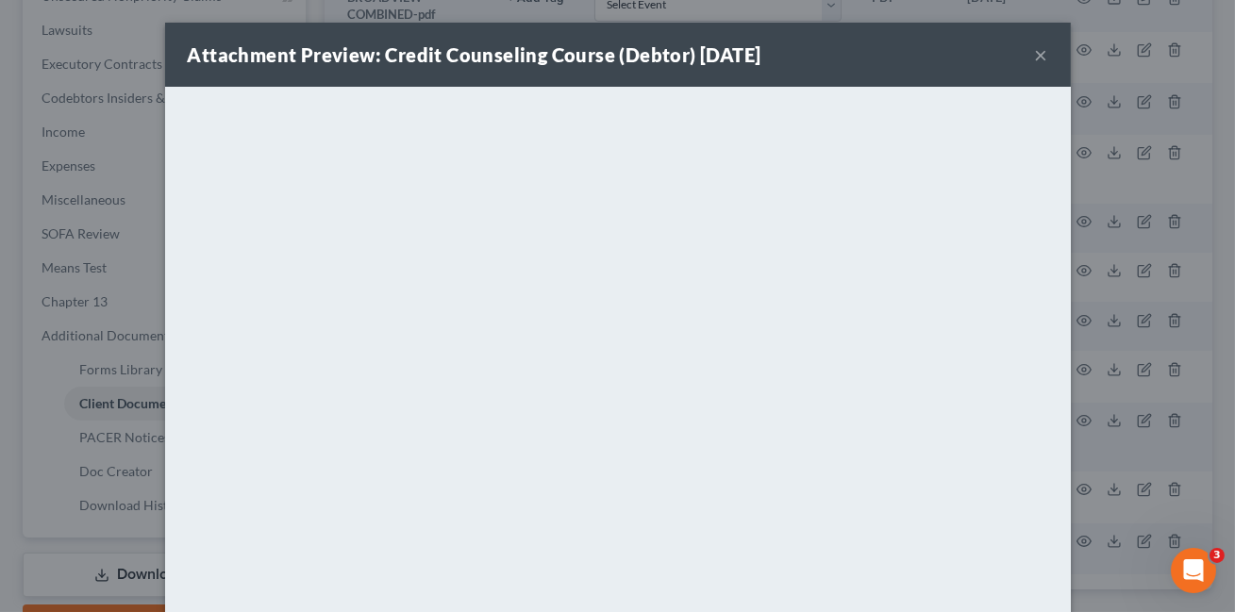
click at [1037, 58] on button "×" at bounding box center [1041, 54] width 13 height 23
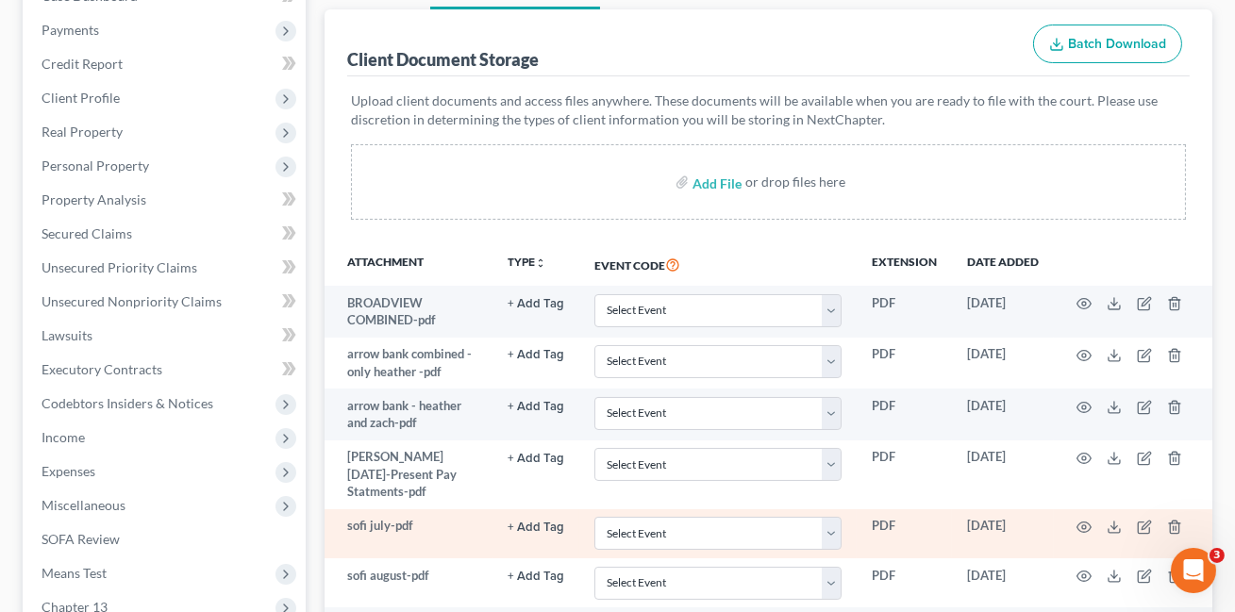
scroll to position [0, 0]
